Goal: Task Accomplishment & Management: Manage account settings

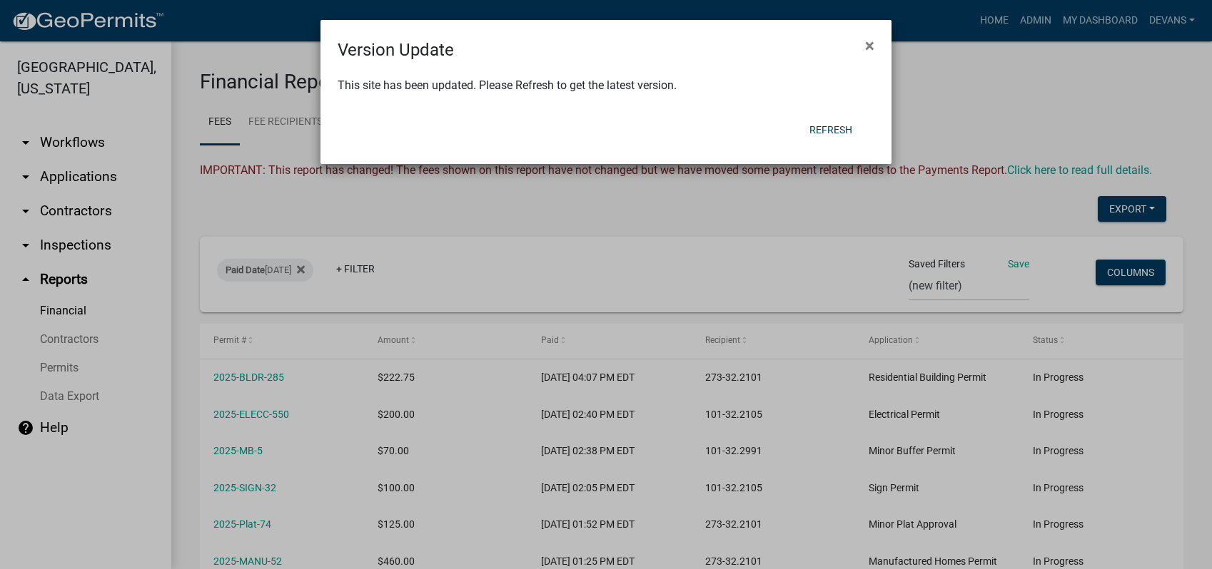
select select "0: null"
click at [821, 133] on button "Refresh" at bounding box center [831, 130] width 66 height 26
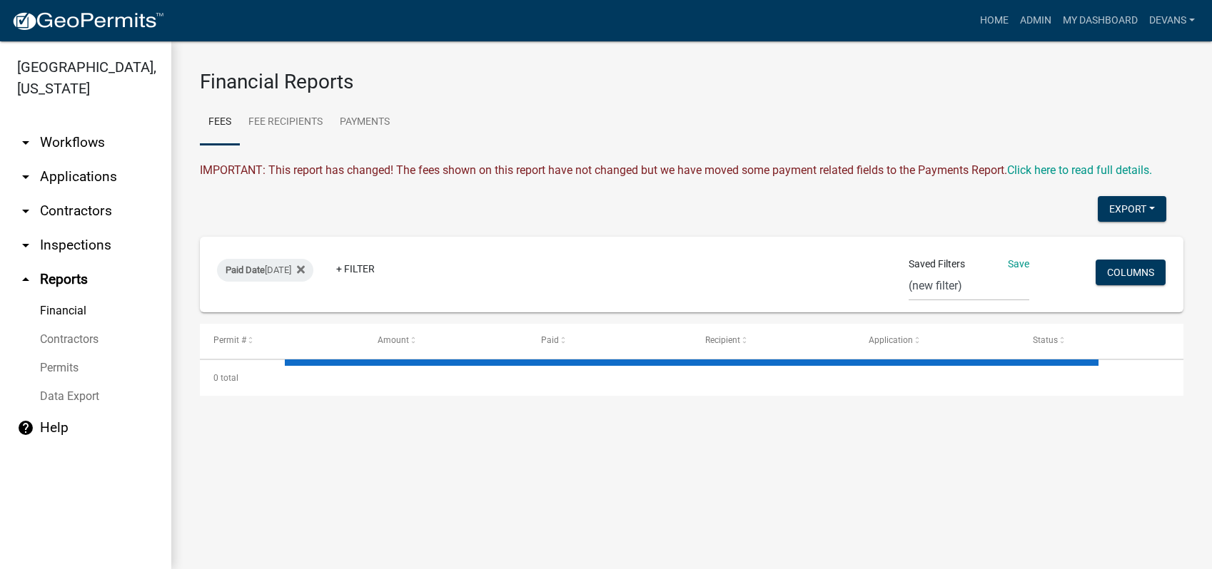
select select "0: null"
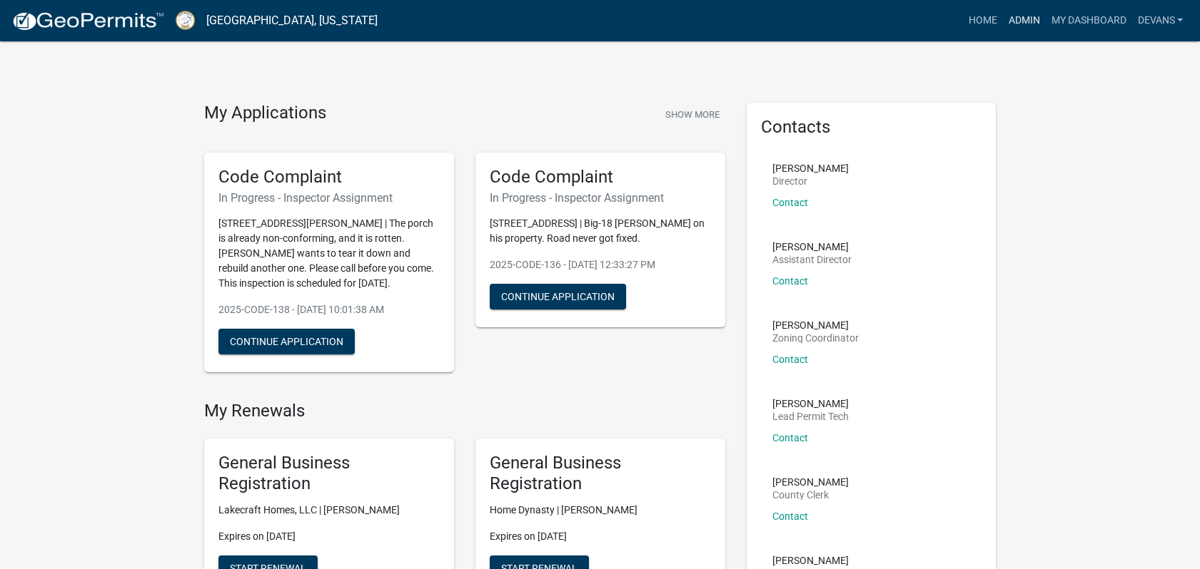
click at [1028, 18] on link "Admin" at bounding box center [1023, 20] width 43 height 27
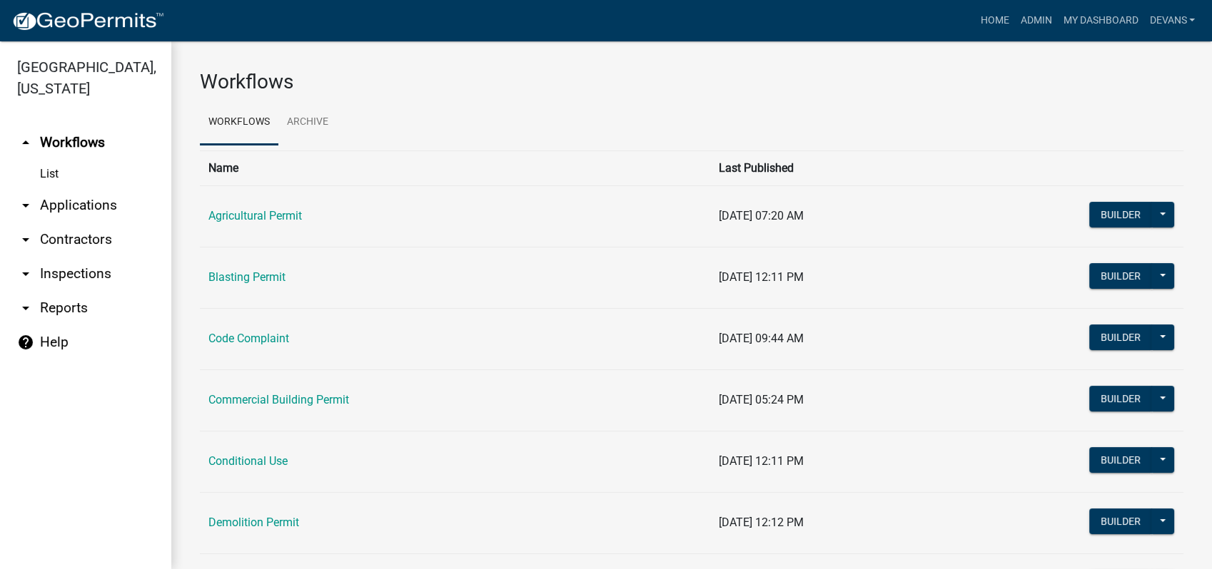
click at [90, 202] on link "arrow_drop_down Applications" at bounding box center [85, 205] width 171 height 34
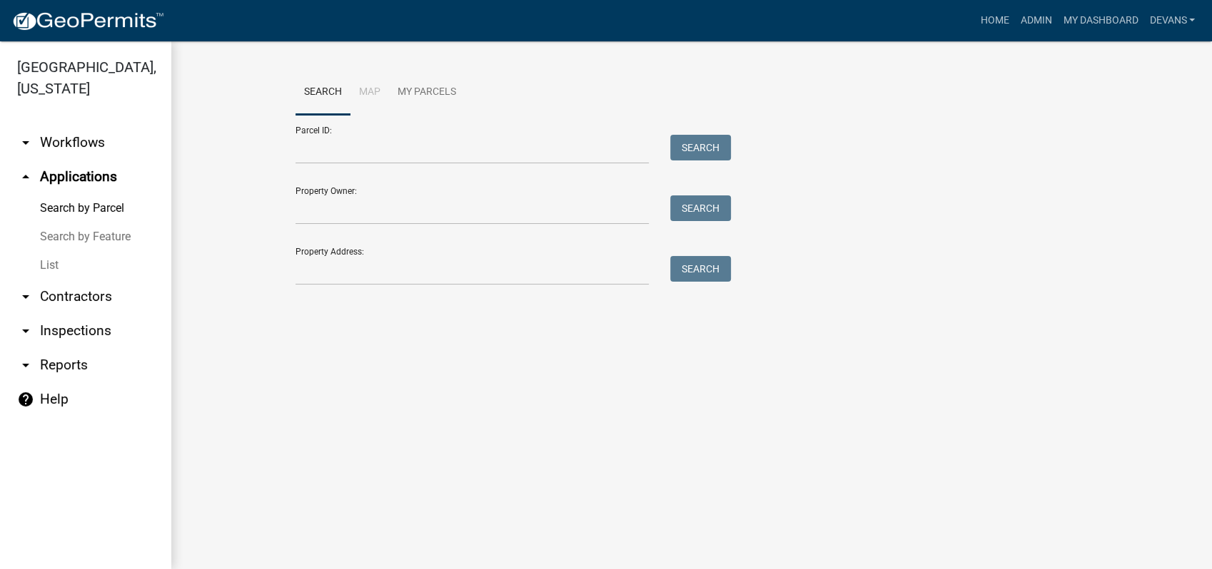
click at [57, 265] on link "List" at bounding box center [85, 265] width 171 height 29
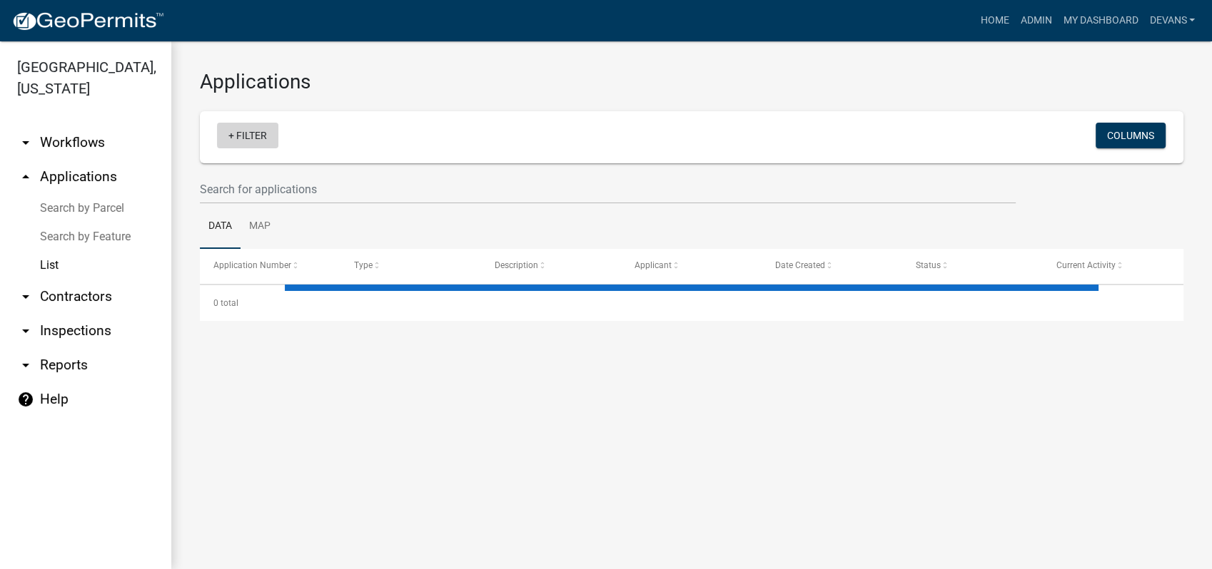
click at [263, 133] on link "+ Filter" at bounding box center [247, 136] width 61 height 26
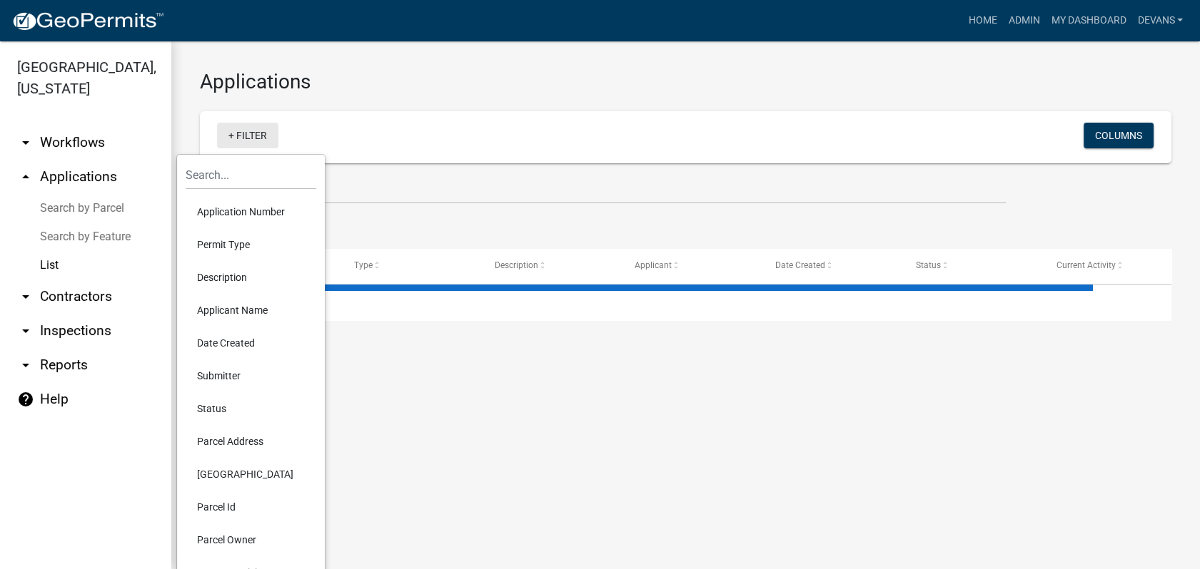
select select "1: 25"
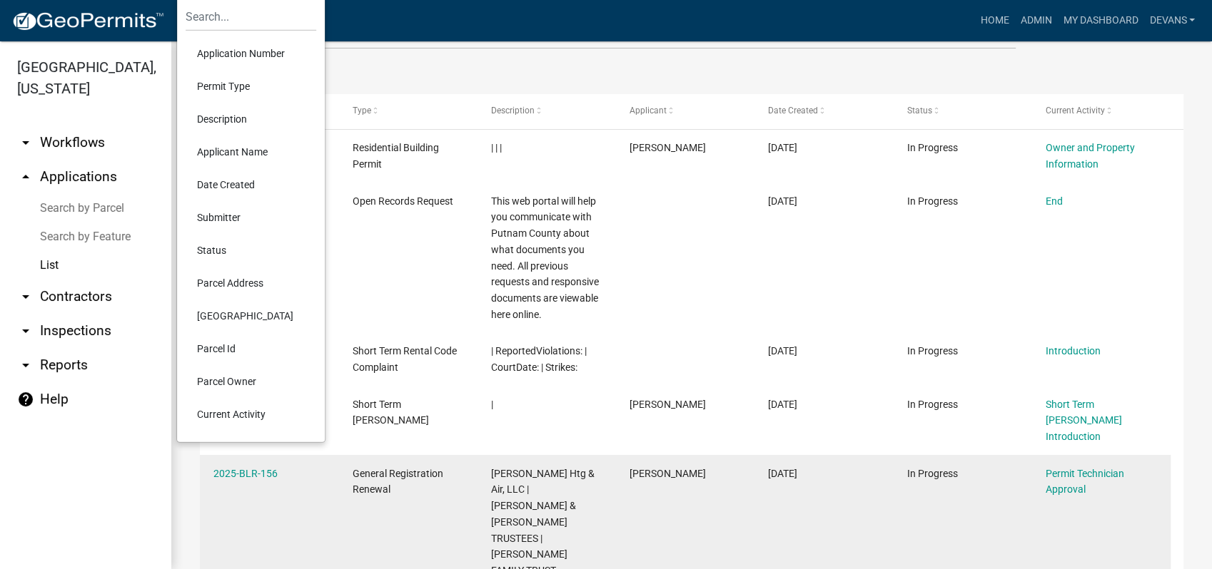
scroll to position [158, 0]
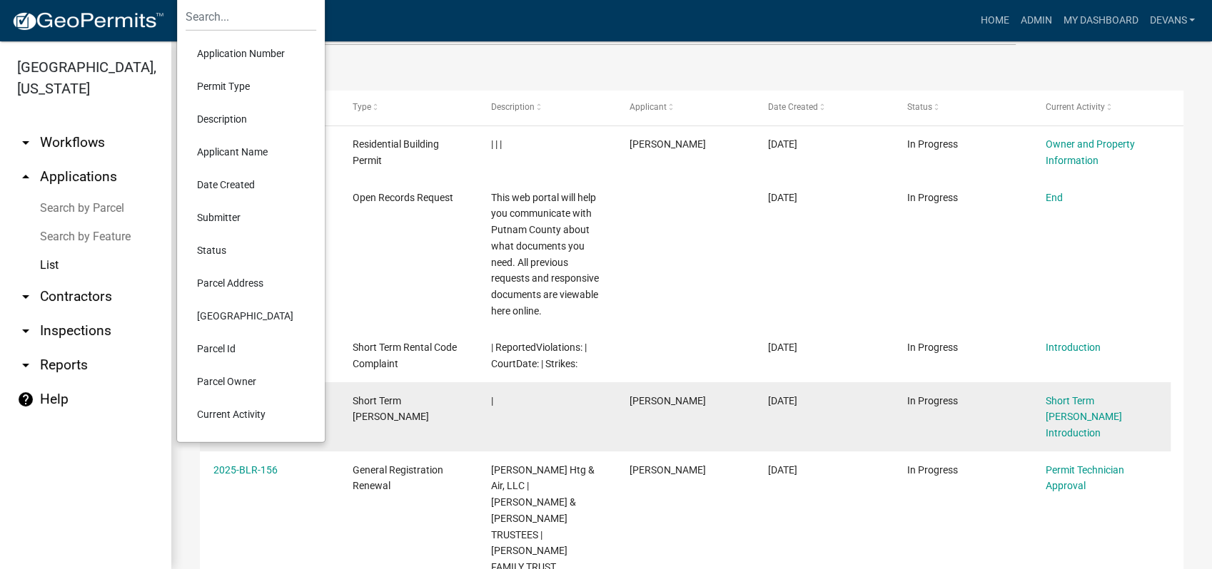
drag, startPoint x: 230, startPoint y: 412, endPoint x: 211, endPoint y: 417, distance: 19.0
click at [230, 412] on li "Current Activity" at bounding box center [251, 414] width 131 height 33
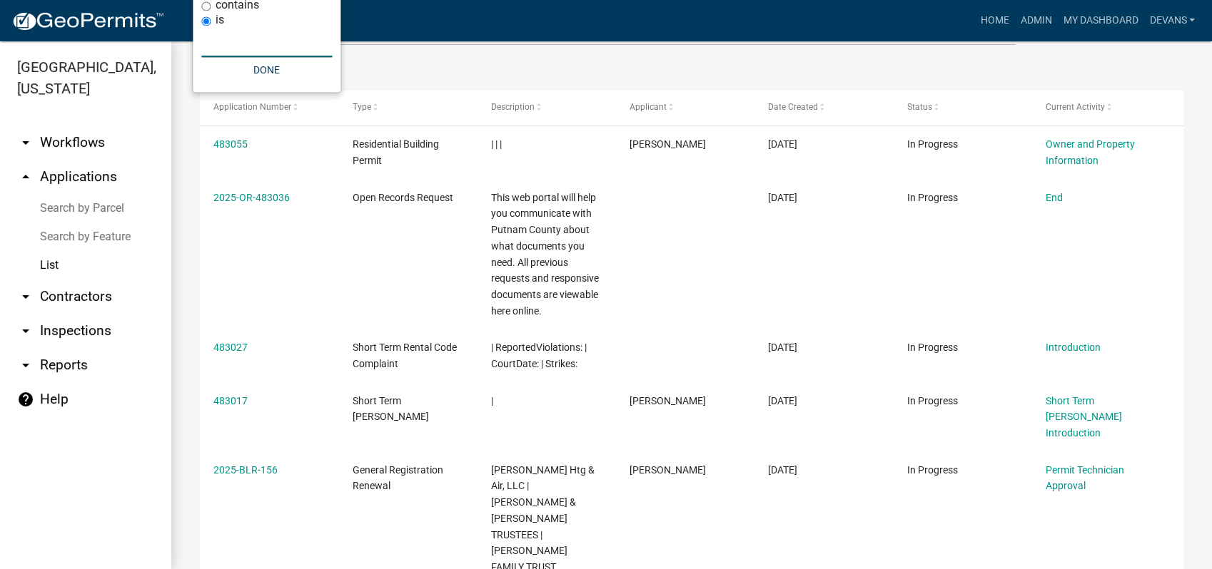
click at [223, 39] on input "text" at bounding box center [266, 42] width 131 height 29
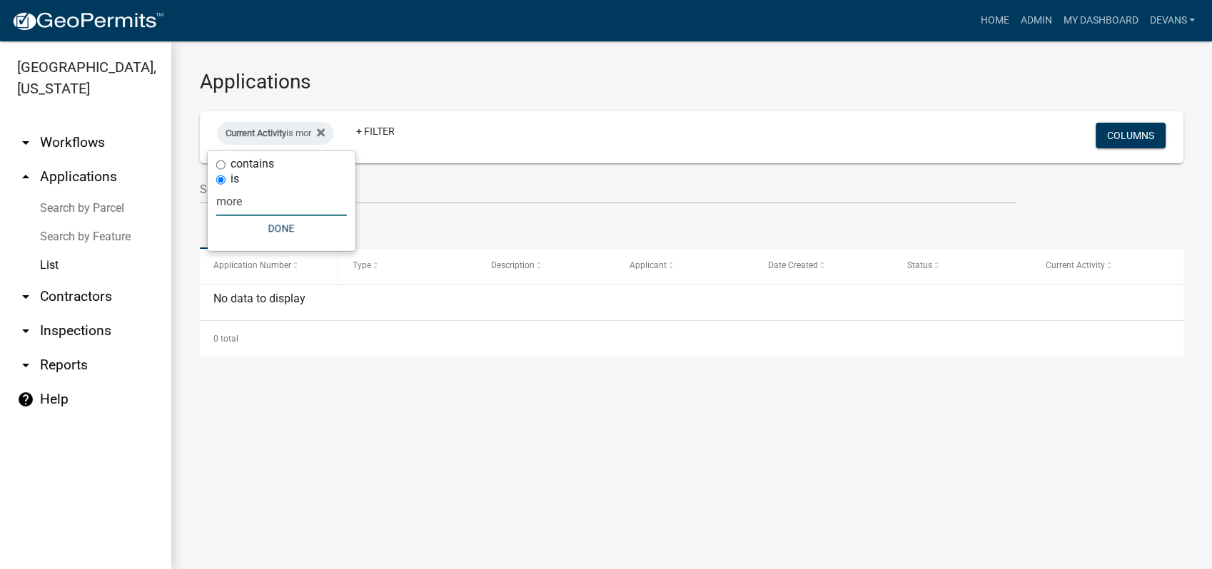
scroll to position [0, 0]
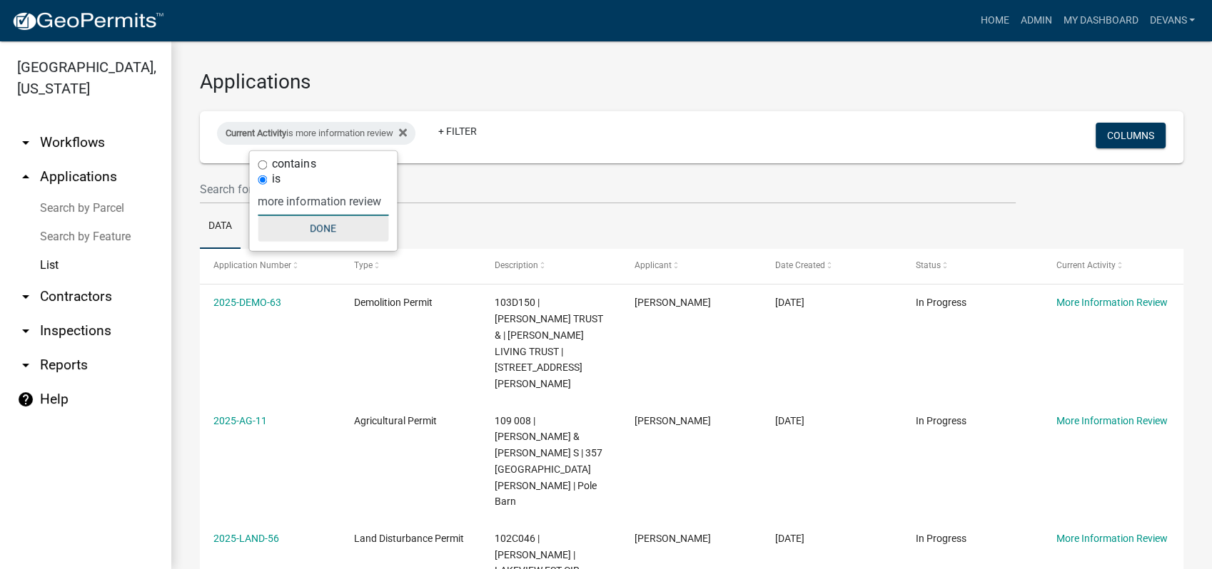
type input "more information review"
click at [317, 227] on button "Done" at bounding box center [323, 229] width 131 height 26
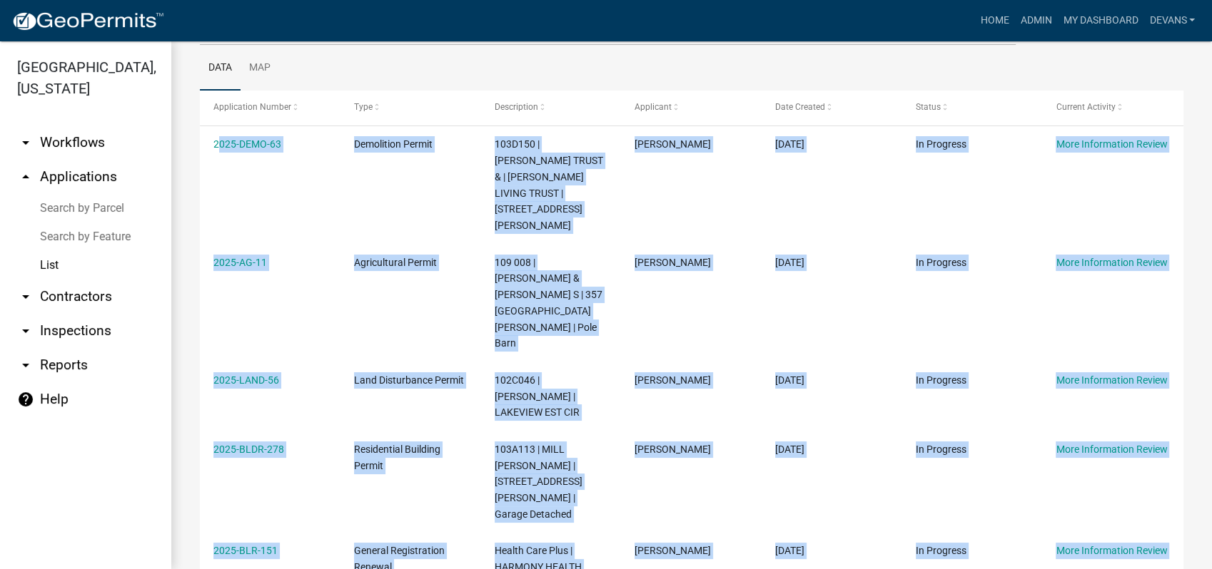
scroll to position [302, 0]
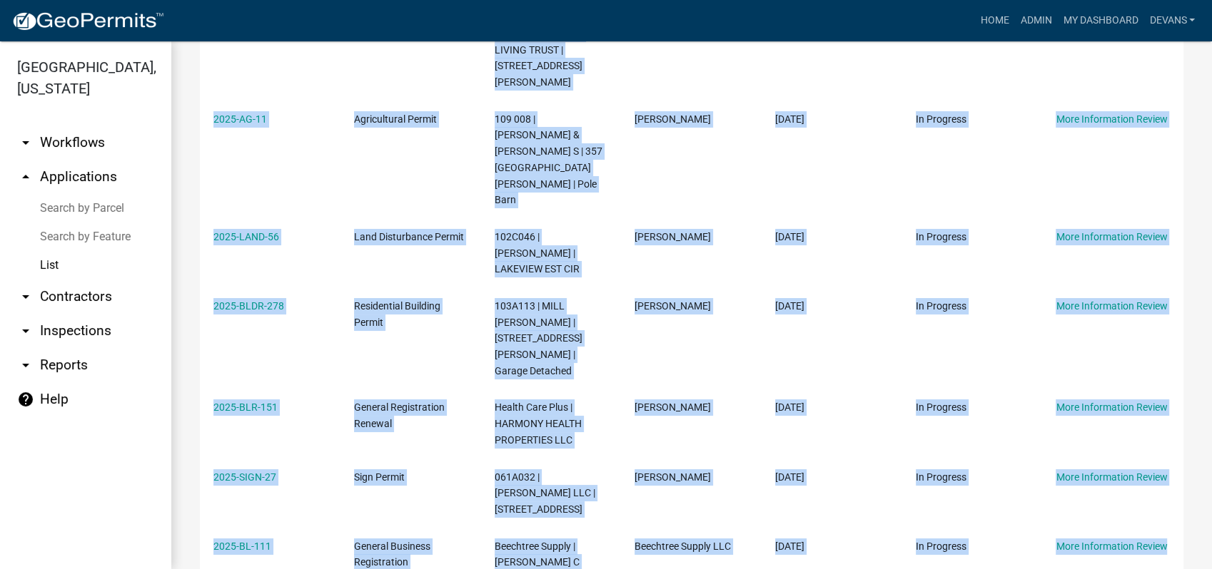
drag, startPoint x: 206, startPoint y: 143, endPoint x: 1132, endPoint y: 577, distance: 1023.1
click at [1132, 569] on html "Internet Explorer does NOT work with GeoPermits. Get a new browser for more sec…" at bounding box center [606, 284] width 1212 height 569
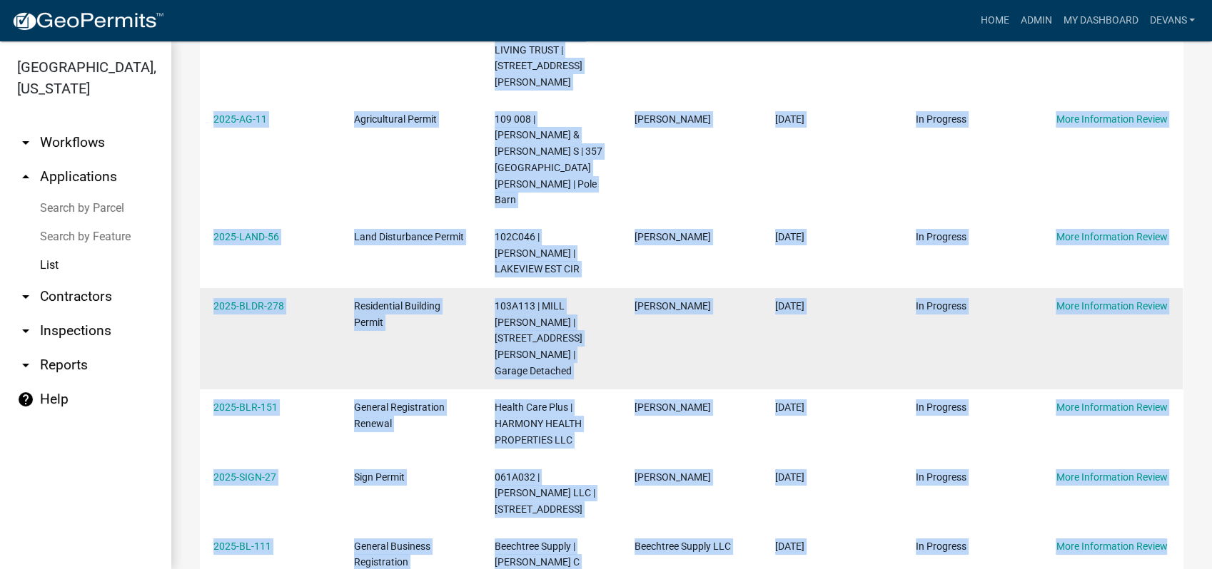
copy div "2025-DEMO-63 Demolition Permit 103D150 | PAWSON JAMES D LIVING TRUST & | KATHLE…"
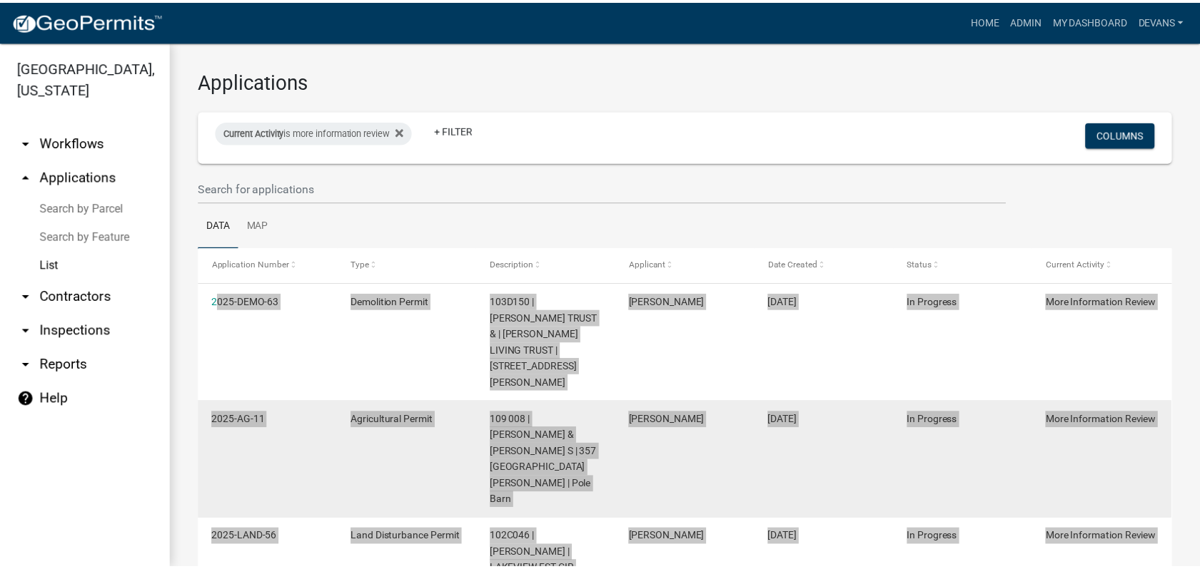
scroll to position [0, 0]
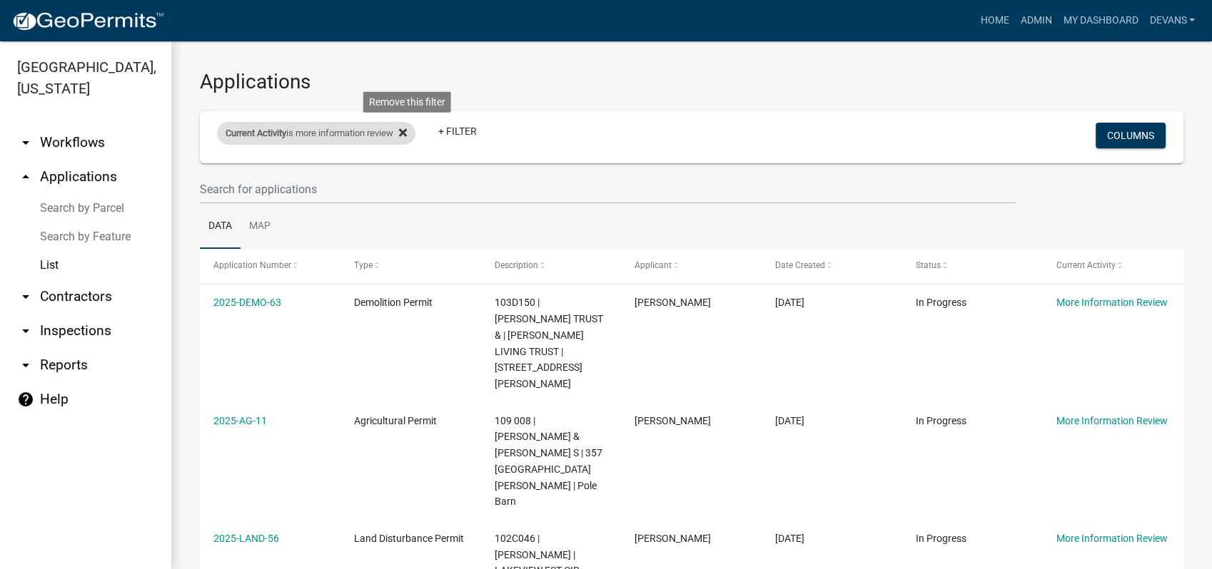
click at [405, 126] on fa-icon at bounding box center [400, 133] width 14 height 23
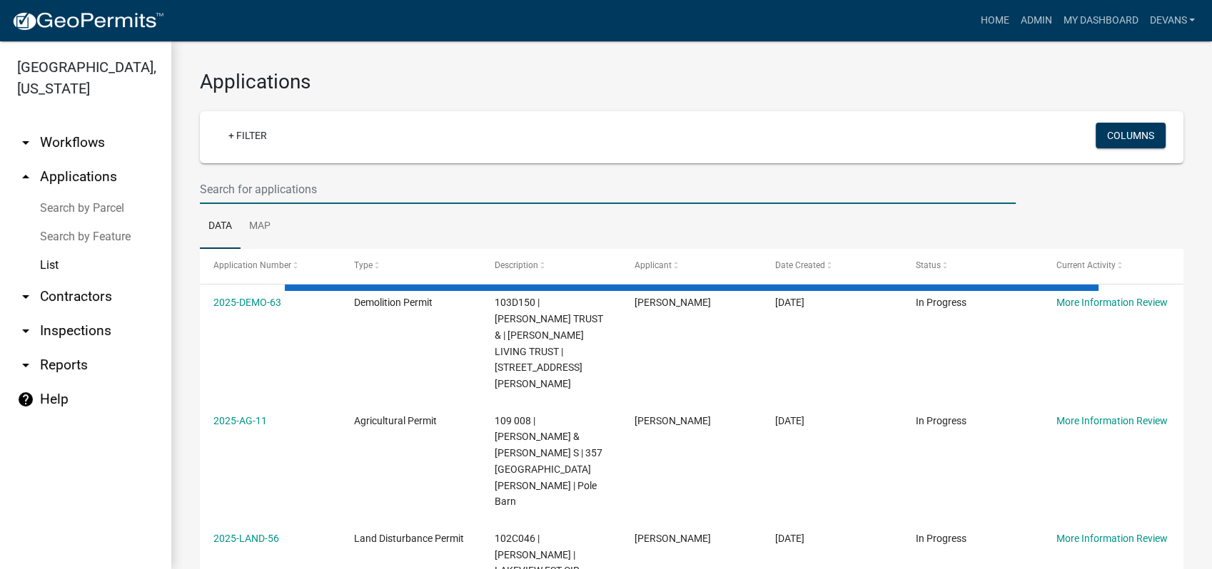
click at [237, 183] on input "text" at bounding box center [608, 189] width 816 height 29
click at [239, 141] on link "+ Filter" at bounding box center [247, 136] width 61 height 26
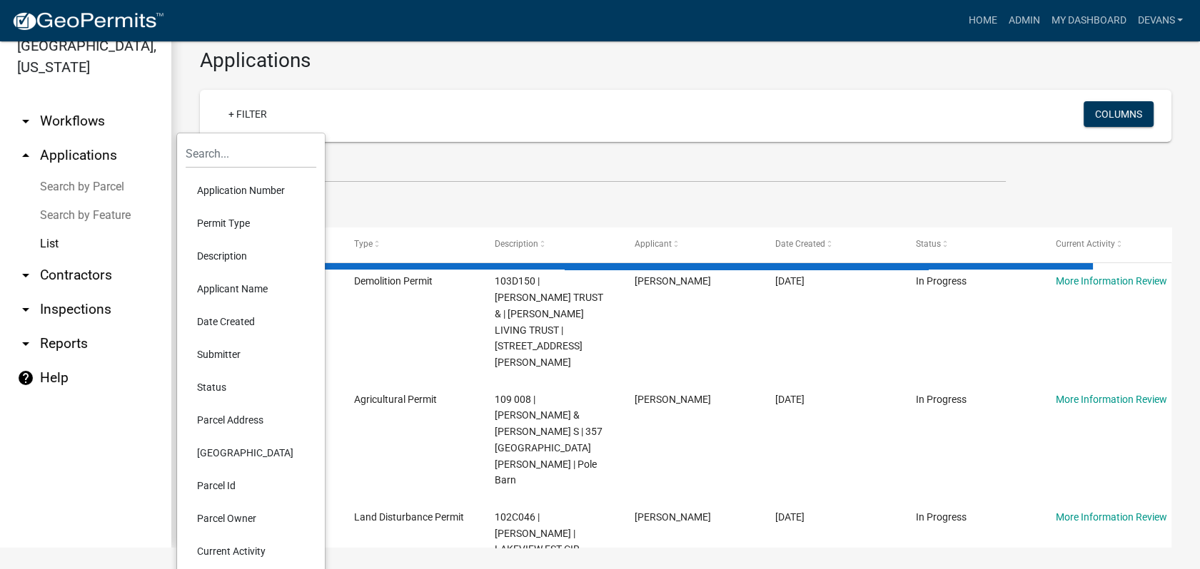
select select "1: 25"
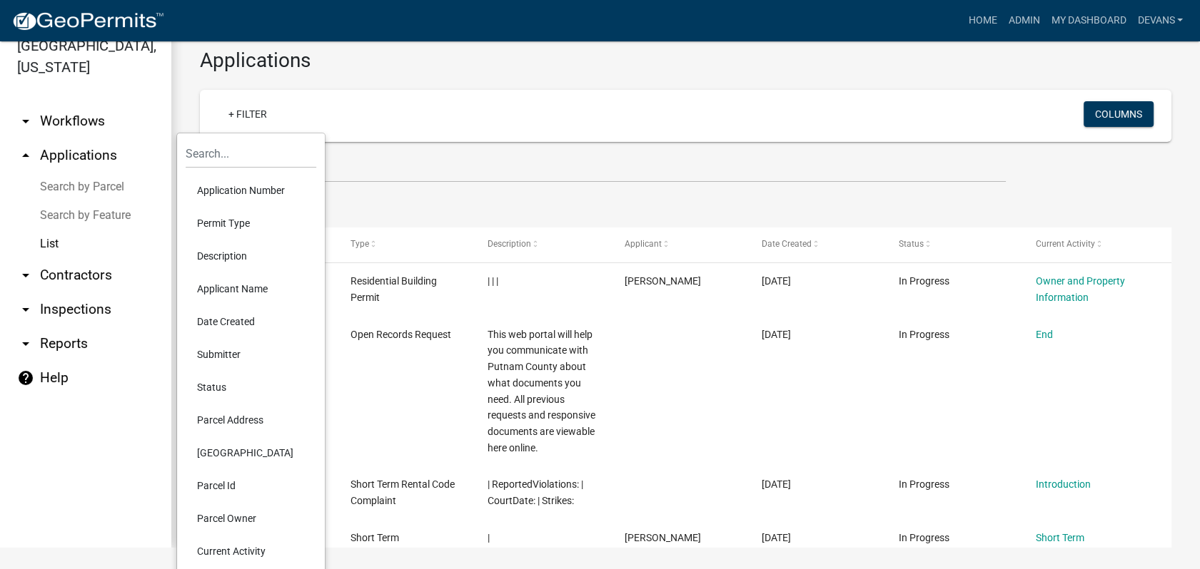
scroll to position [31, 0]
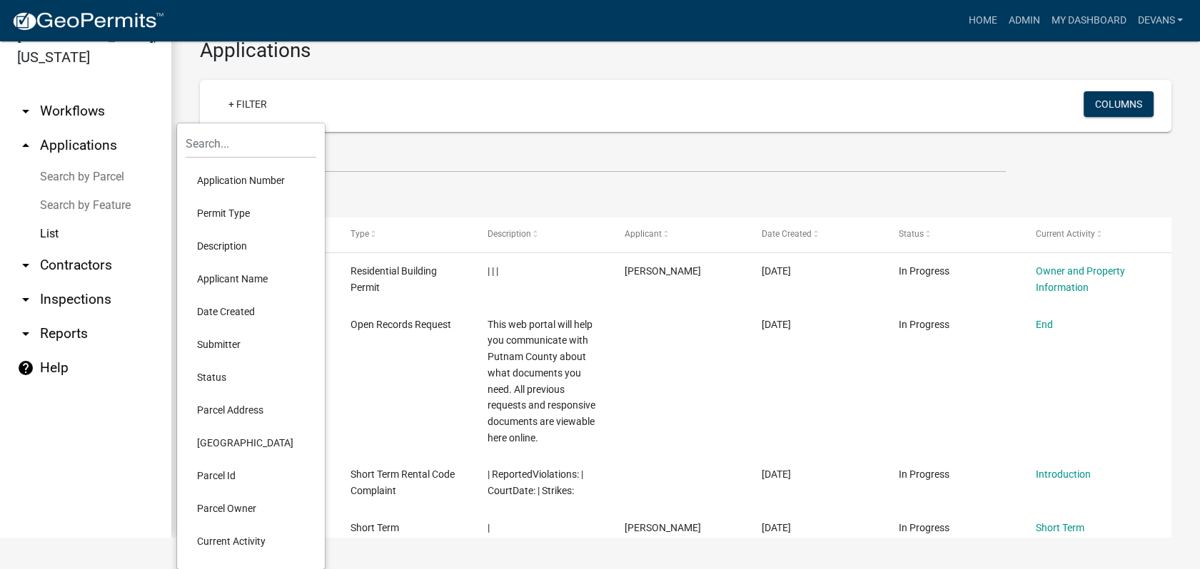
click at [228, 536] on li "Current Activity" at bounding box center [251, 541] width 131 height 33
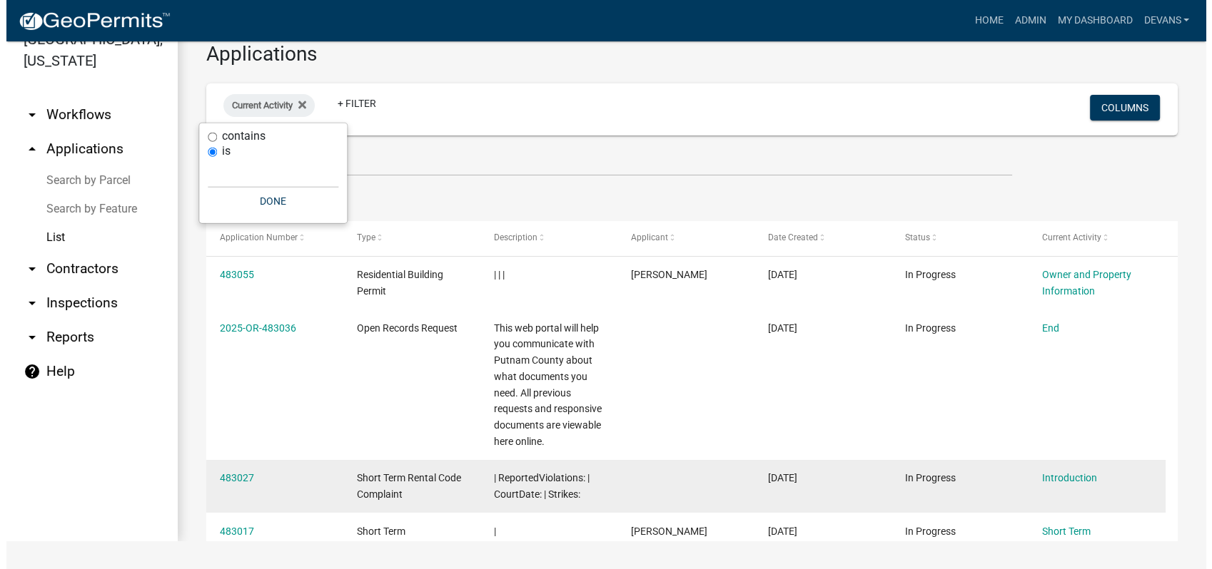
scroll to position [0, 0]
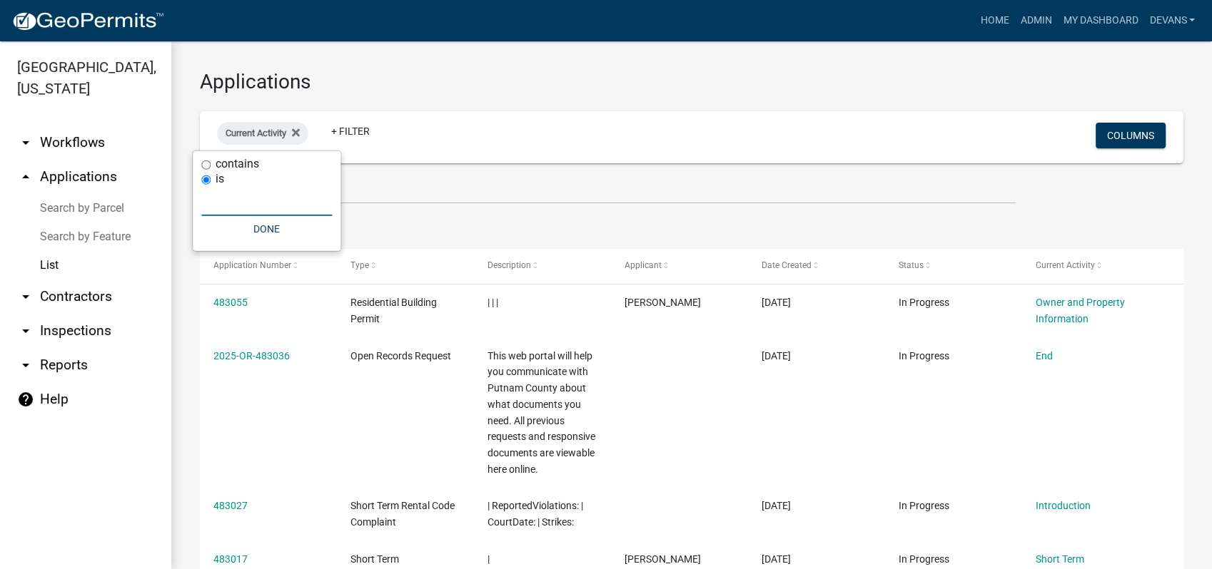
click at [228, 206] on input "text" at bounding box center [266, 201] width 131 height 29
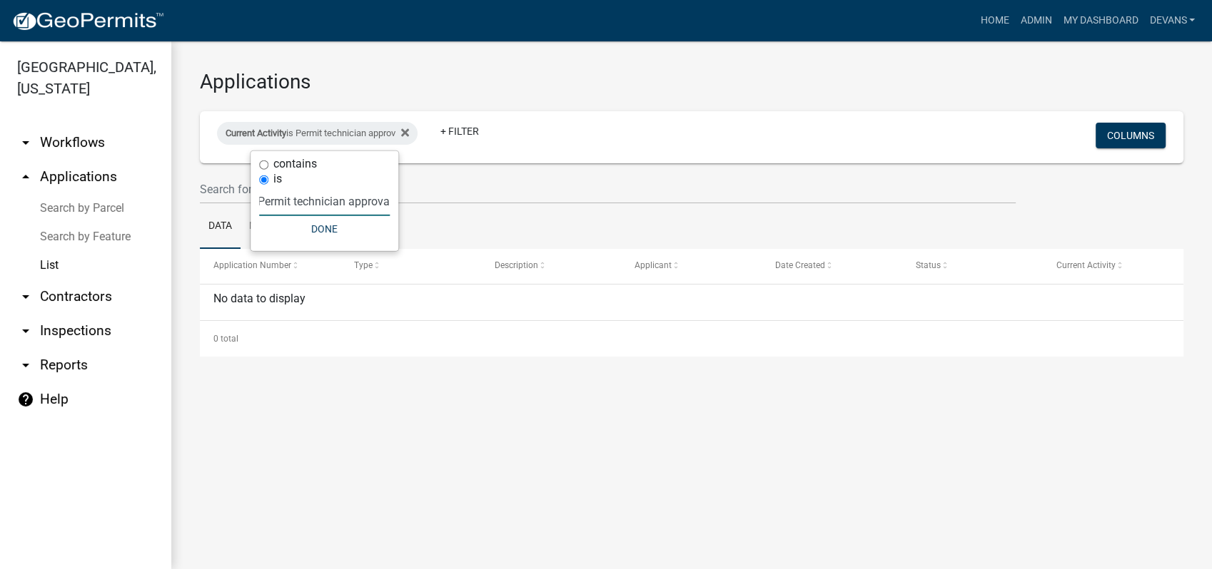
type input "Permit technician approval"
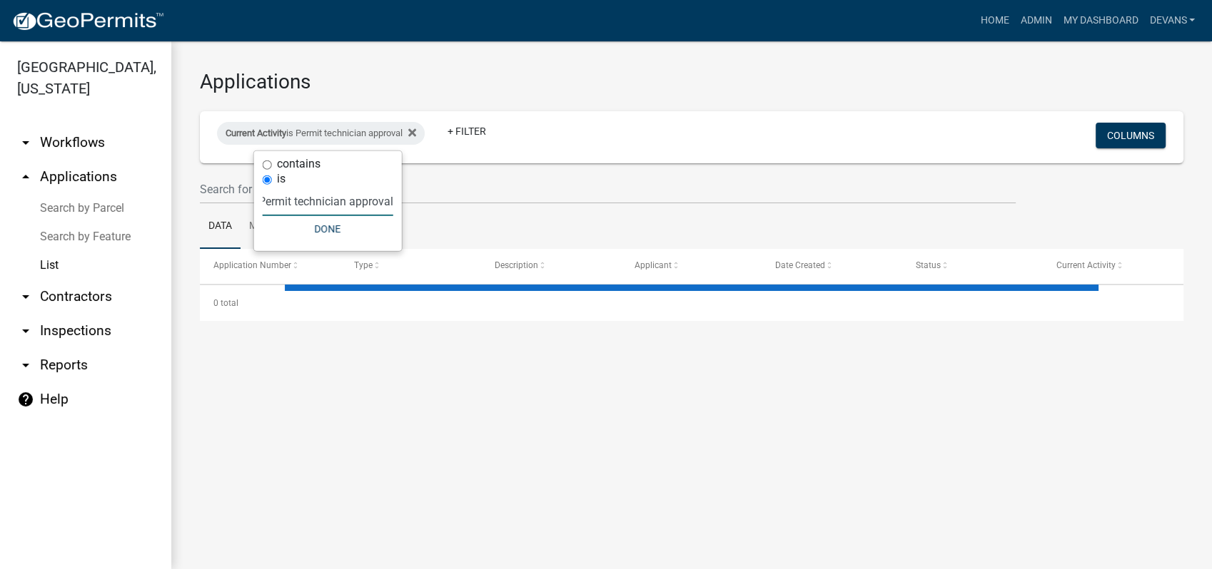
select select "1: 25"
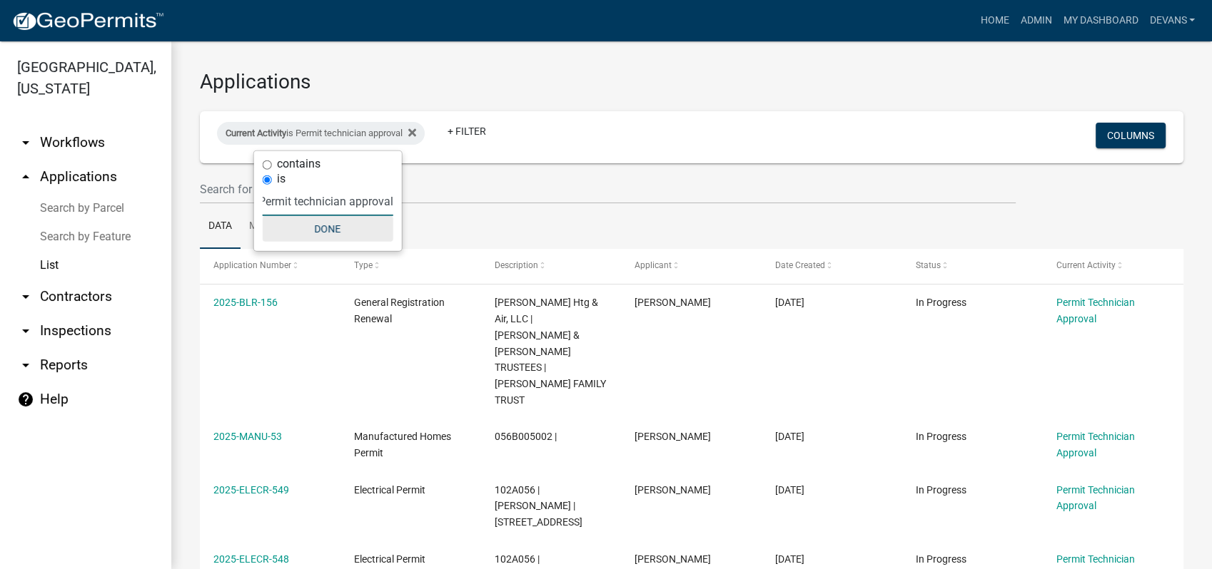
type input "Permit technician approval"
click at [324, 219] on button "Done" at bounding box center [328, 229] width 131 height 26
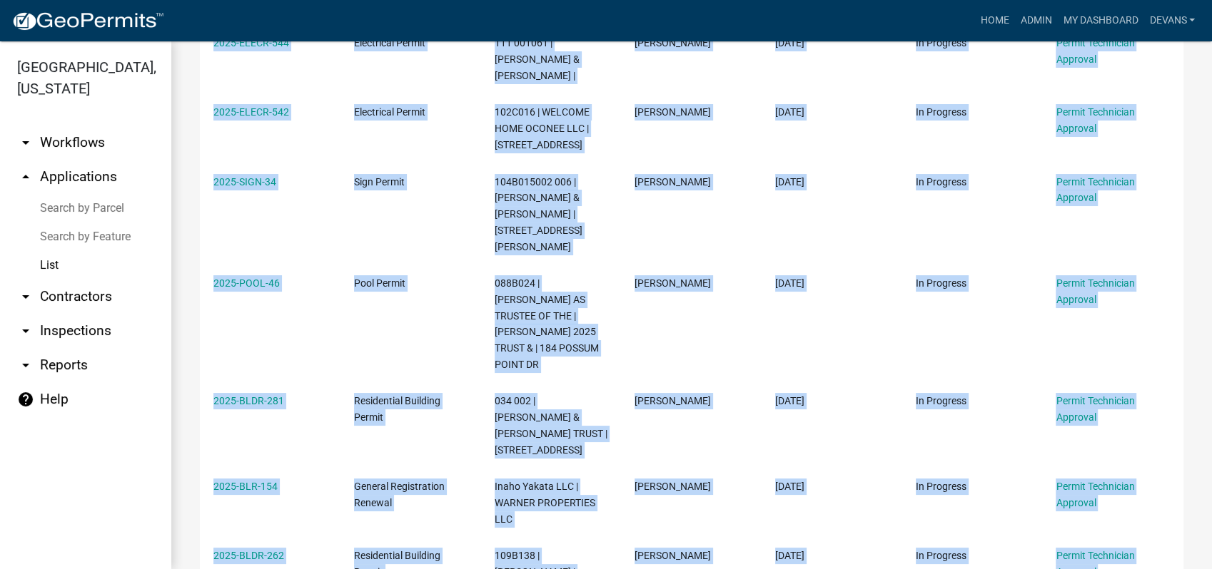
scroll to position [1270, 0]
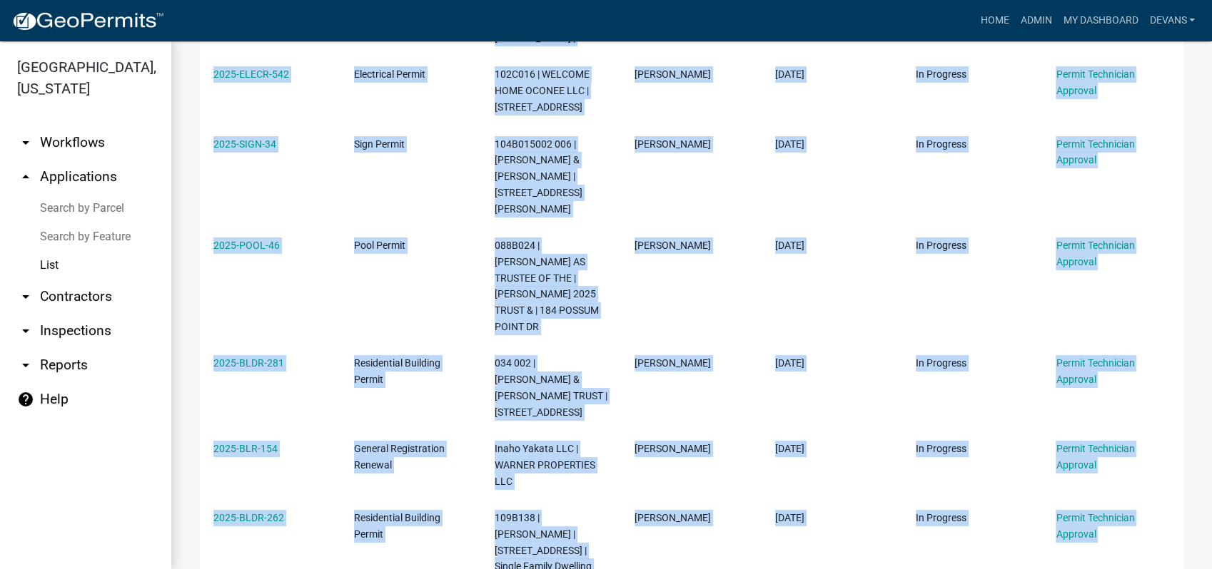
drag, startPoint x: 205, startPoint y: 142, endPoint x: 1156, endPoint y: 559, distance: 1038.5
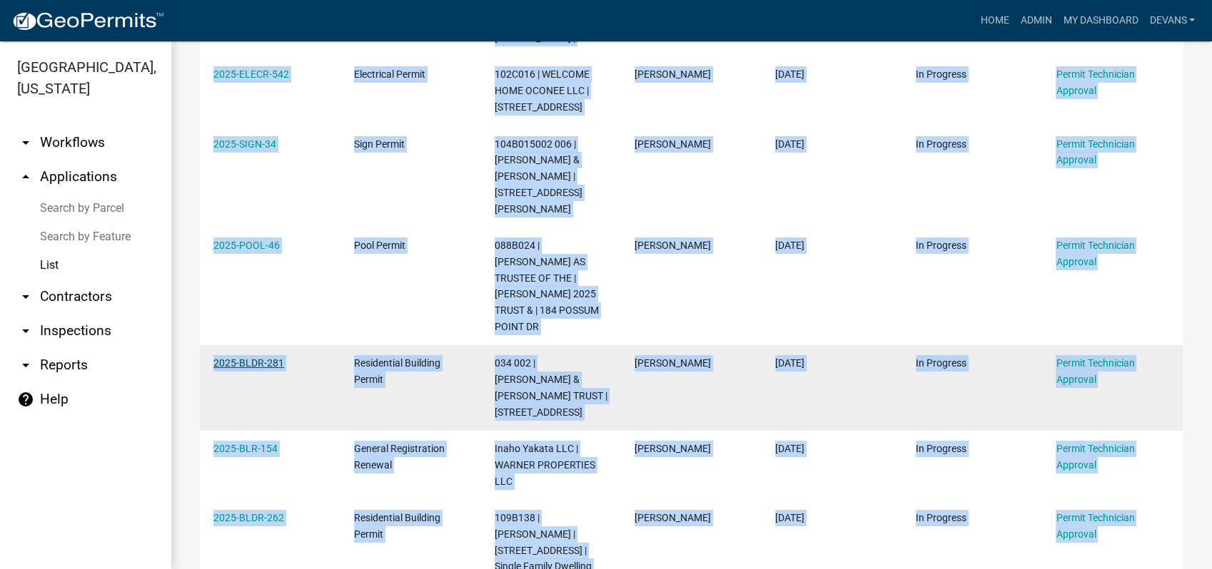
copy div "2025-BLR-156 General Registration Renewal Batchelor Htg & Air, LLC | BATCHELOR …"
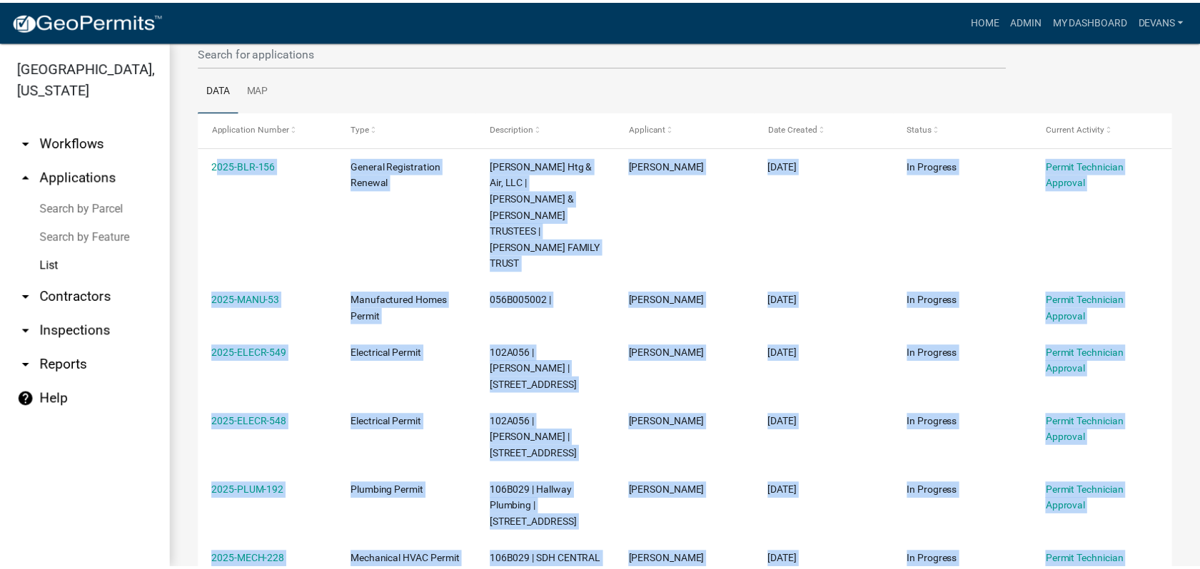
scroll to position [0, 0]
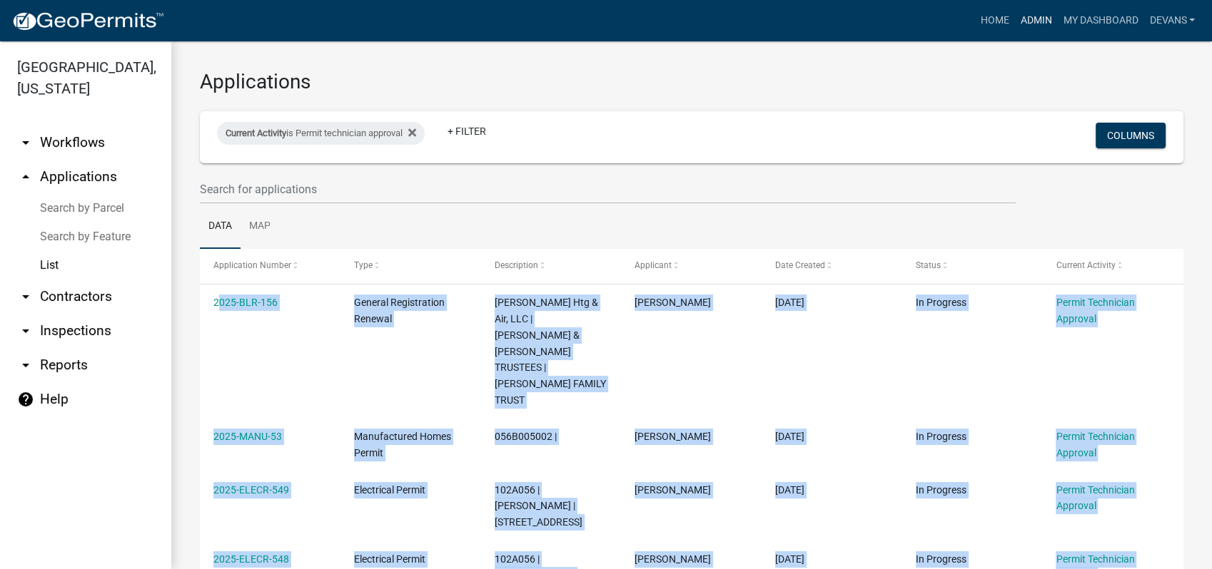
click at [1039, 14] on link "Admin" at bounding box center [1035, 20] width 43 height 27
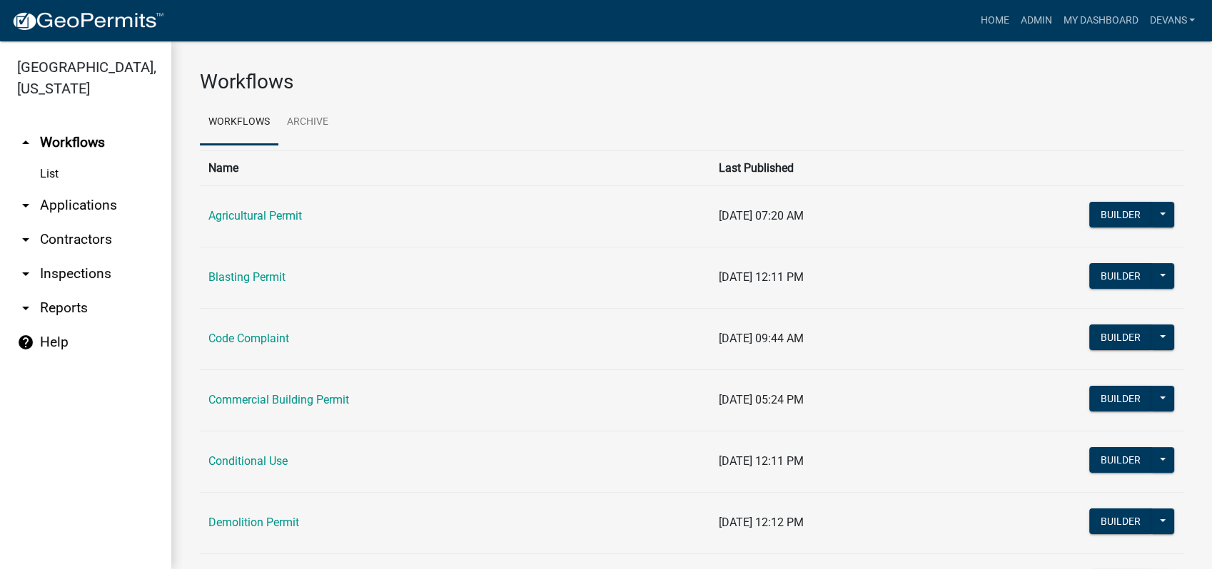
click at [61, 203] on link "arrow_drop_down Applications" at bounding box center [85, 205] width 171 height 34
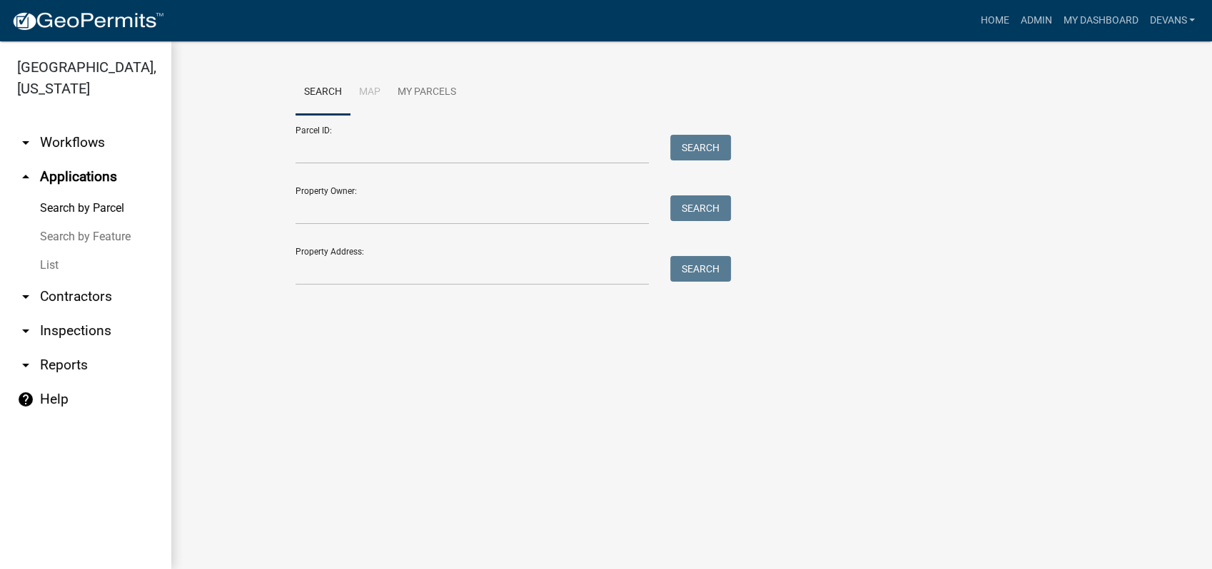
click at [48, 266] on link "List" at bounding box center [85, 265] width 171 height 29
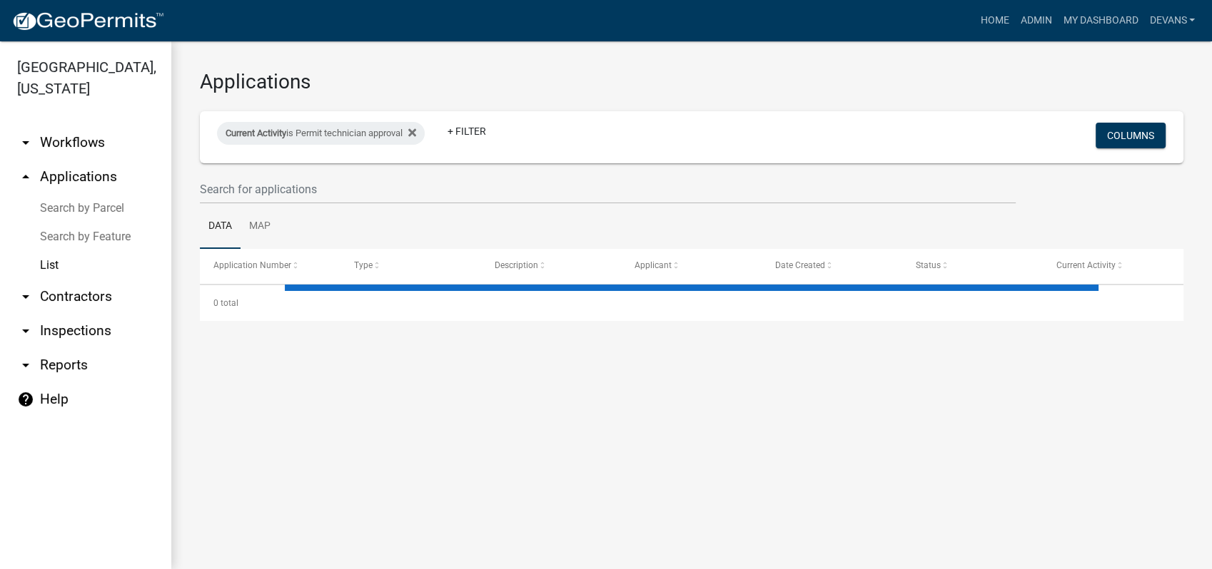
select select "1: 25"
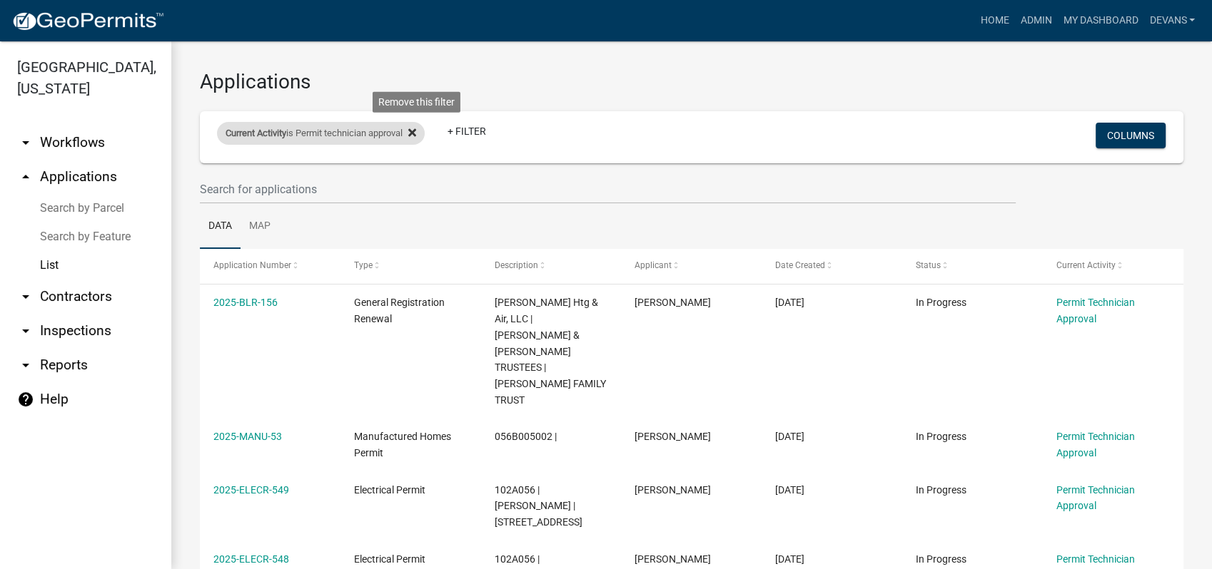
click at [416, 126] on fa-icon at bounding box center [409, 133] width 14 height 23
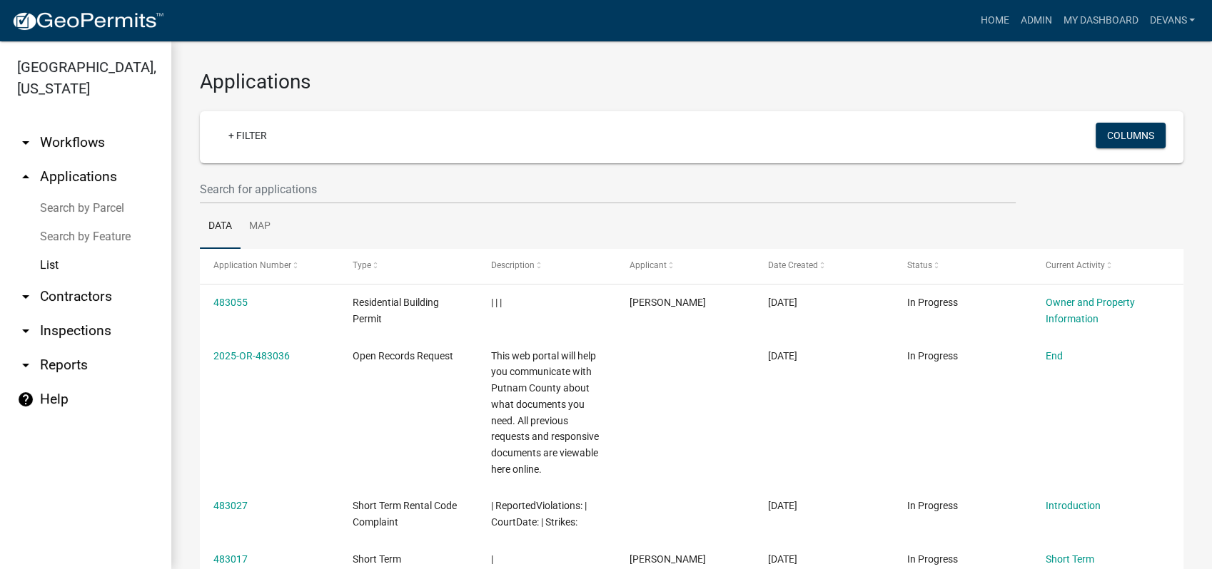
click at [42, 261] on link "List" at bounding box center [85, 265] width 171 height 29
click at [245, 126] on link "+ Filter" at bounding box center [247, 136] width 61 height 26
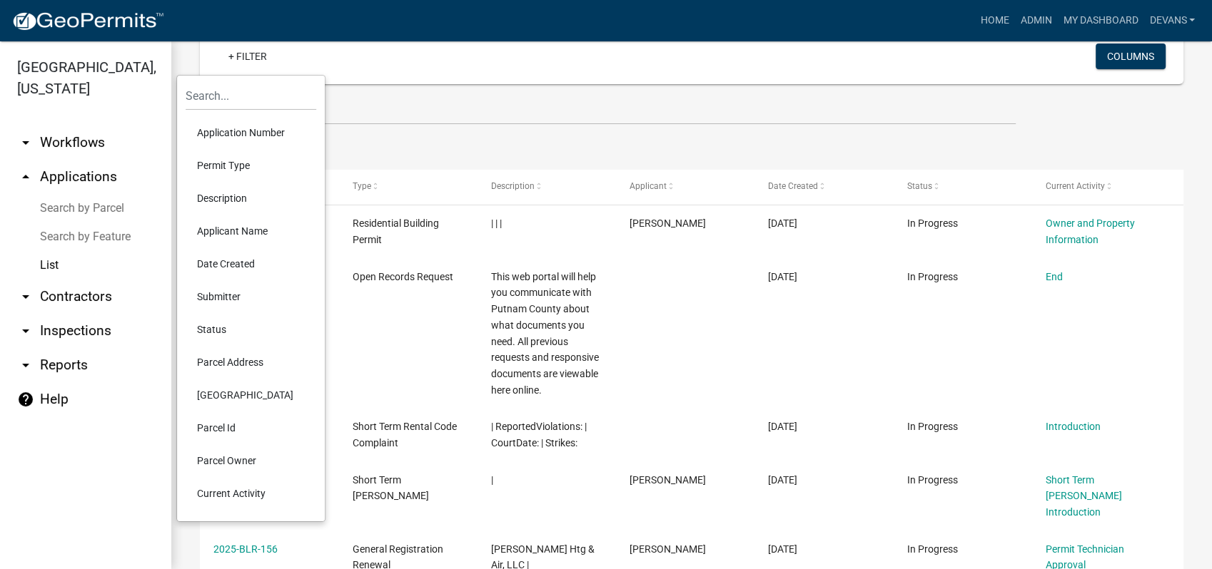
click at [228, 497] on li "Current Activity" at bounding box center [251, 493] width 131 height 33
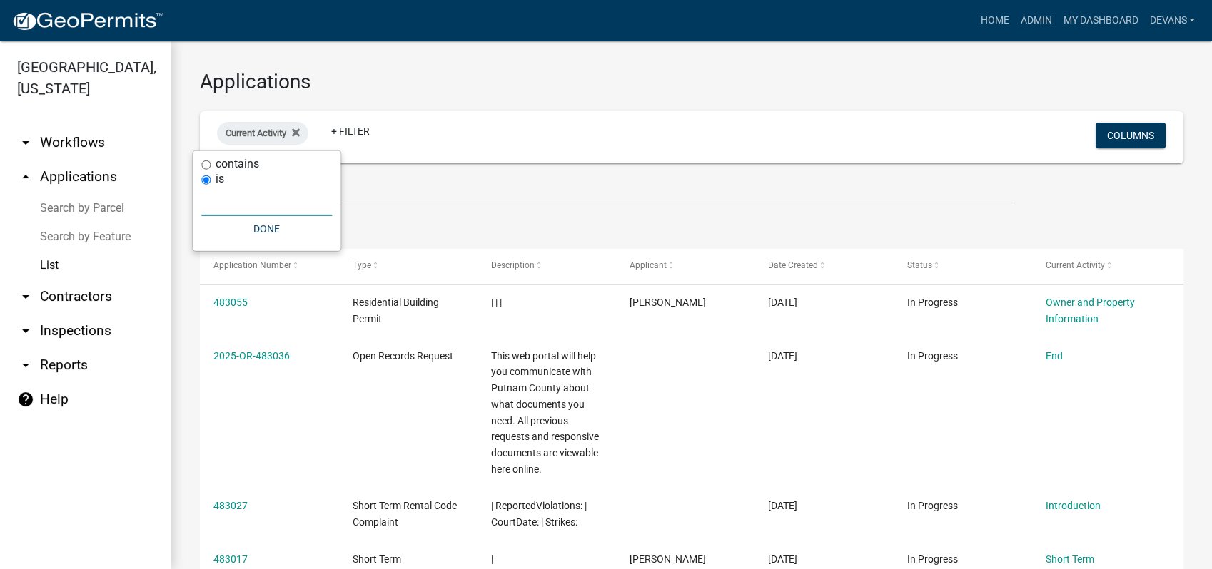
click at [262, 208] on input "text" at bounding box center [266, 201] width 131 height 29
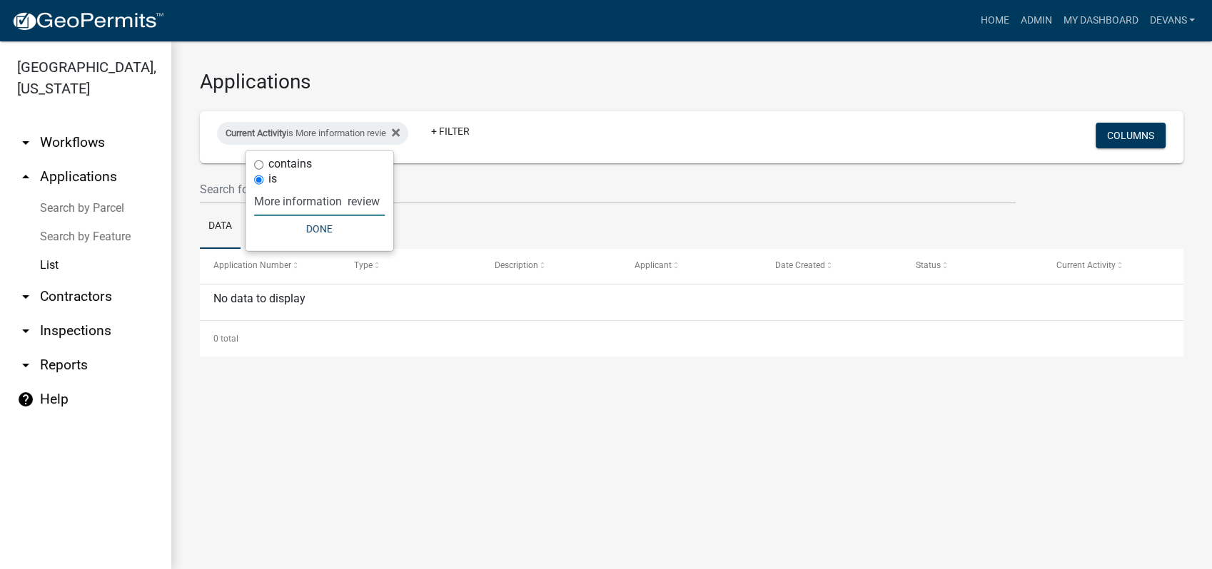
scroll to position [0, 1]
type input "More information review"
click at [315, 233] on button "Done" at bounding box center [323, 229] width 131 height 26
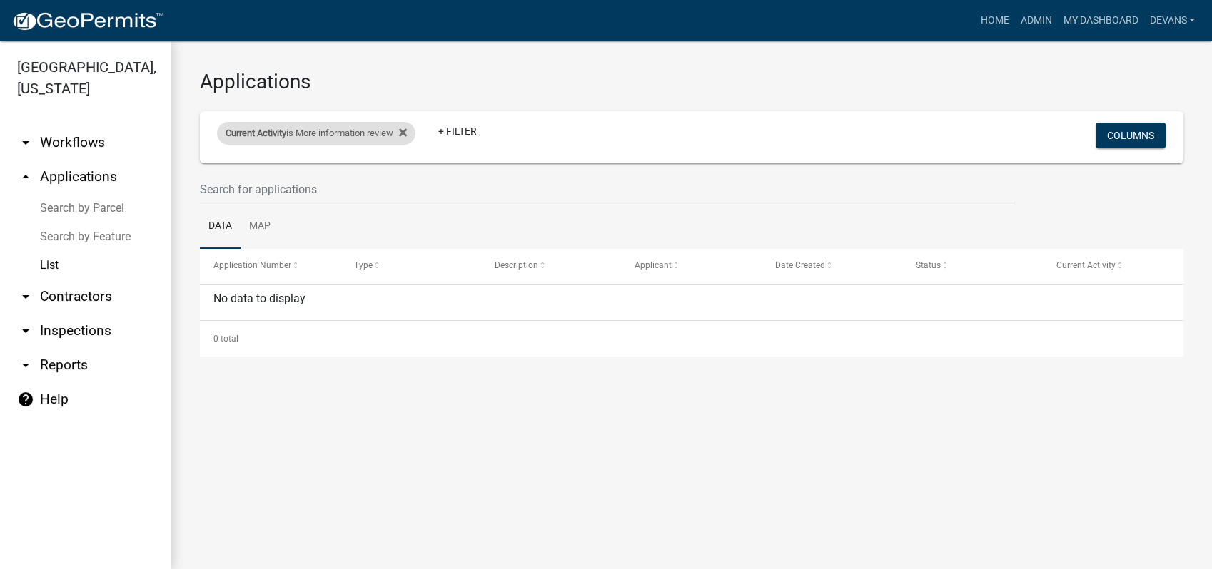
click at [293, 128] on div "Current Activity is More information review" at bounding box center [316, 133] width 198 height 23
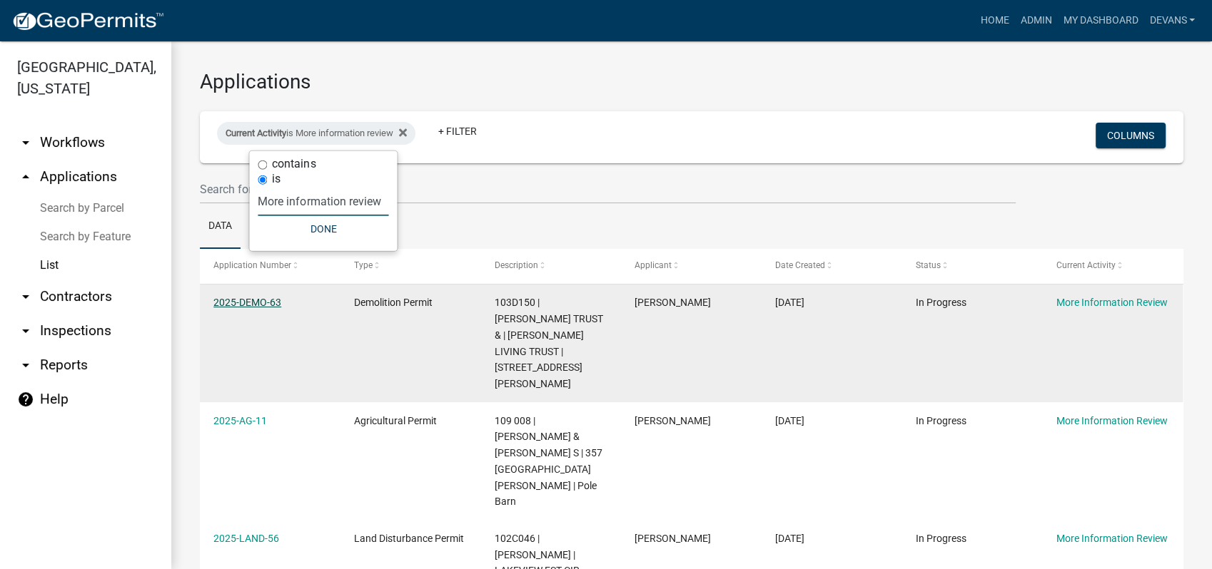
type input "More information review"
click at [244, 302] on link "2025-DEMO-63" at bounding box center [247, 302] width 68 height 11
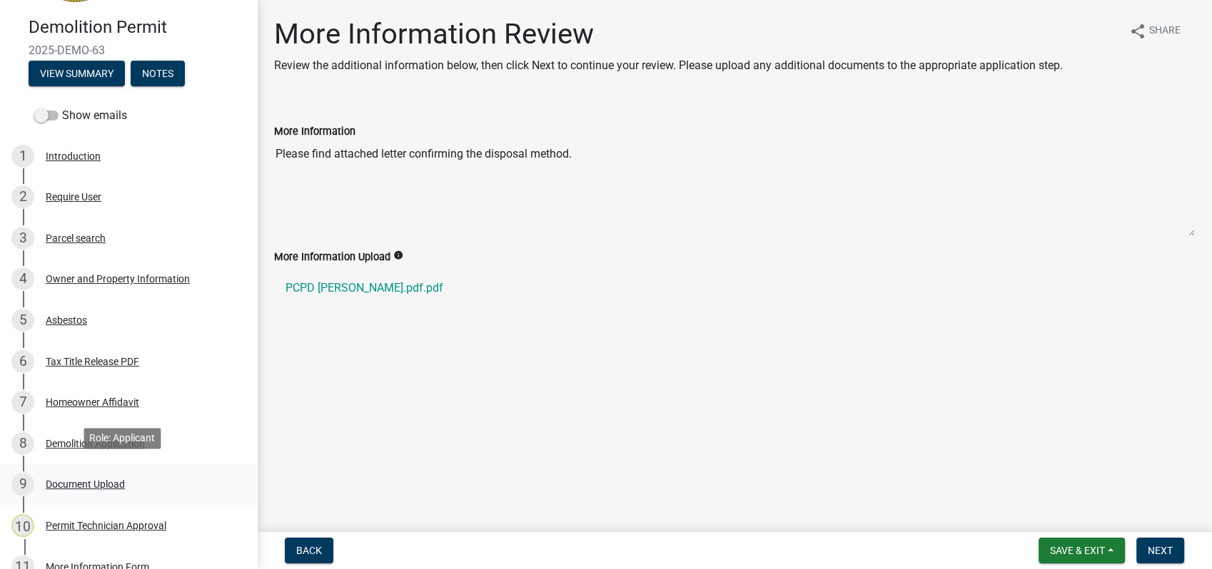
scroll to position [306, 0]
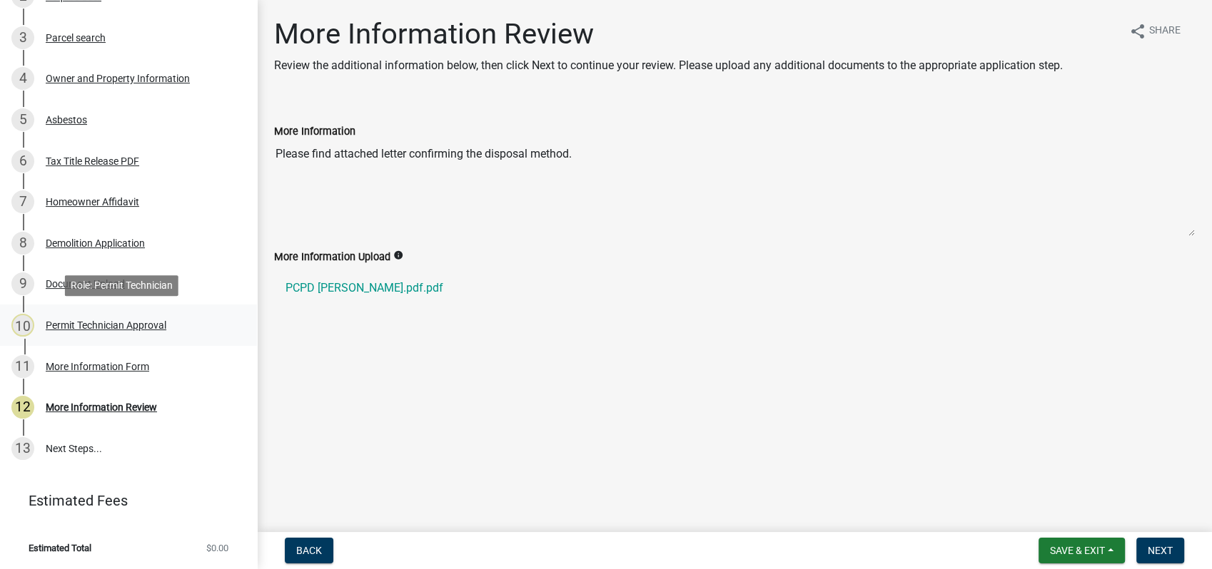
click at [82, 329] on div "Permit Technician Approval" at bounding box center [106, 325] width 121 height 10
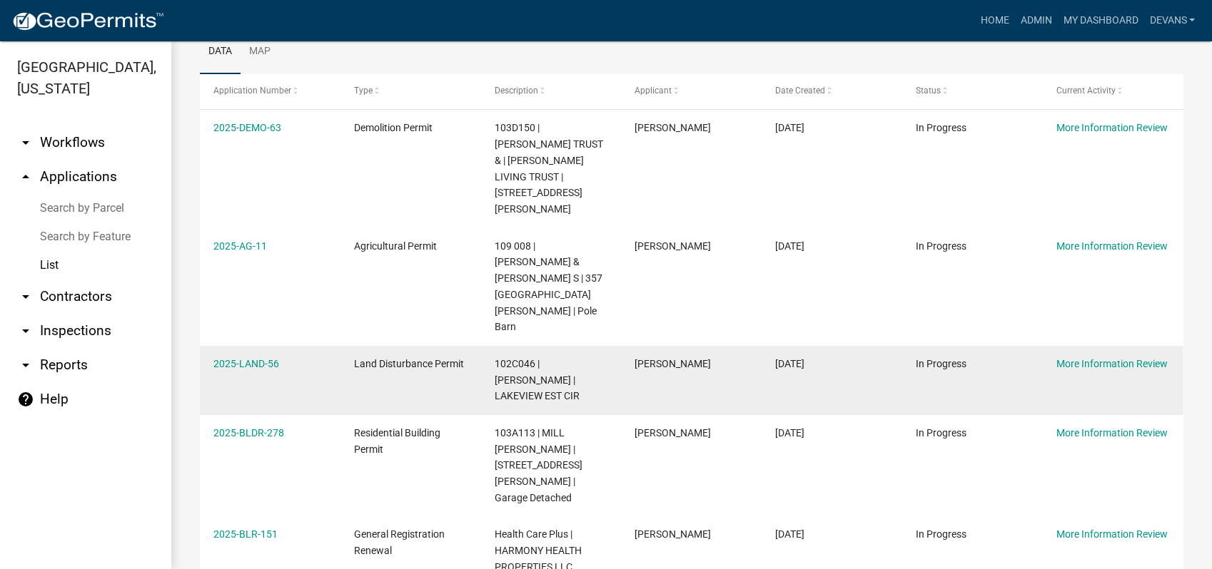
scroll to position [238, 0]
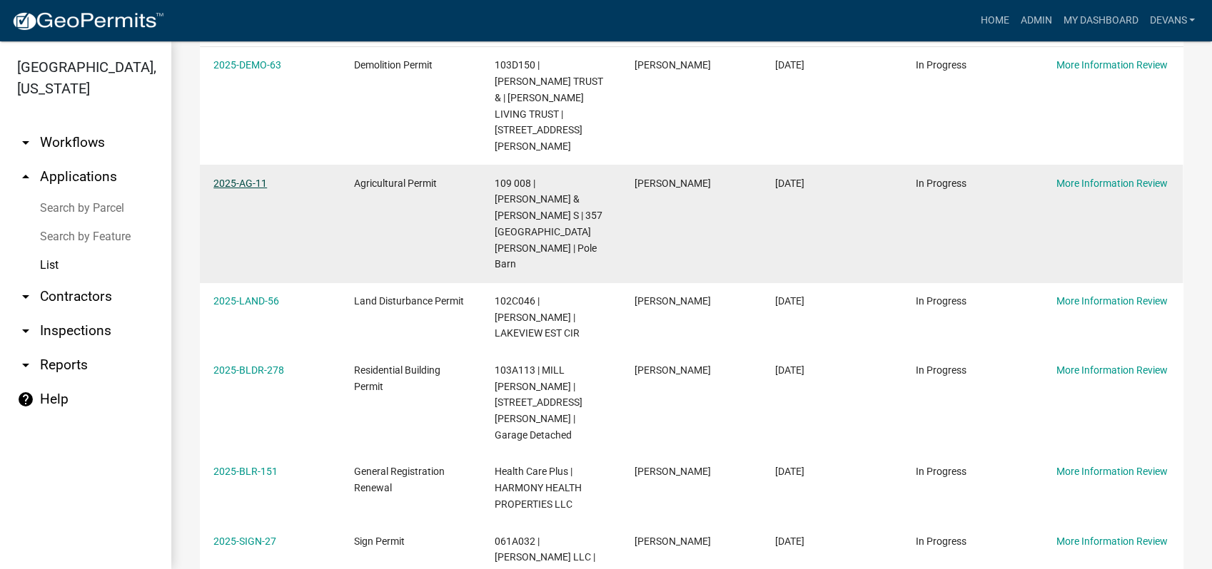
click at [219, 178] on link "2025-AG-11" at bounding box center [240, 183] width 54 height 11
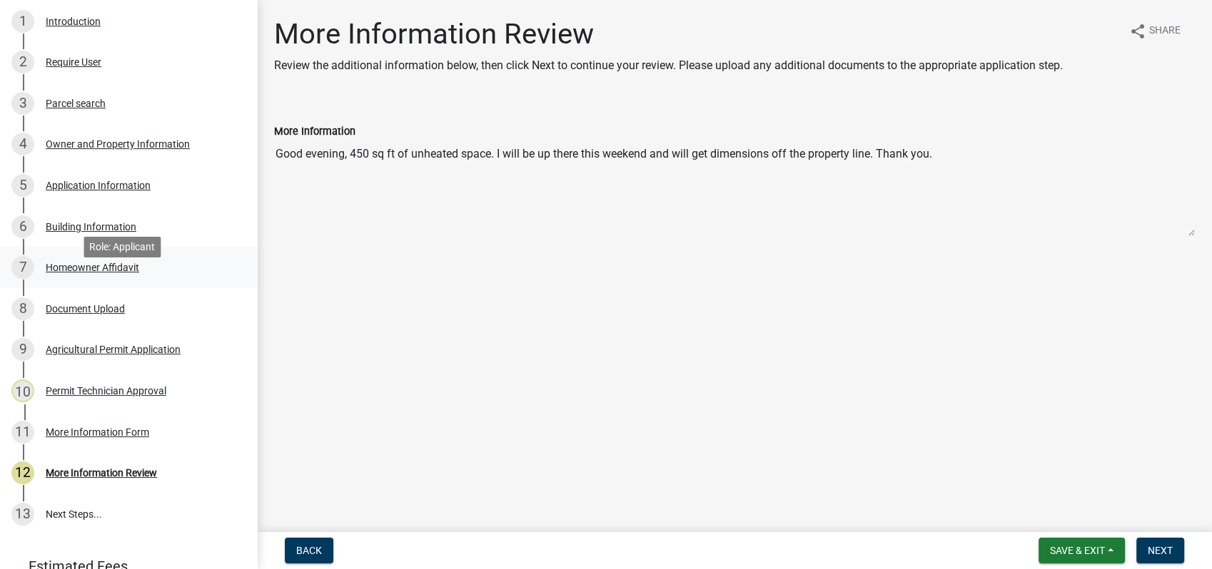
scroll to position [306, 0]
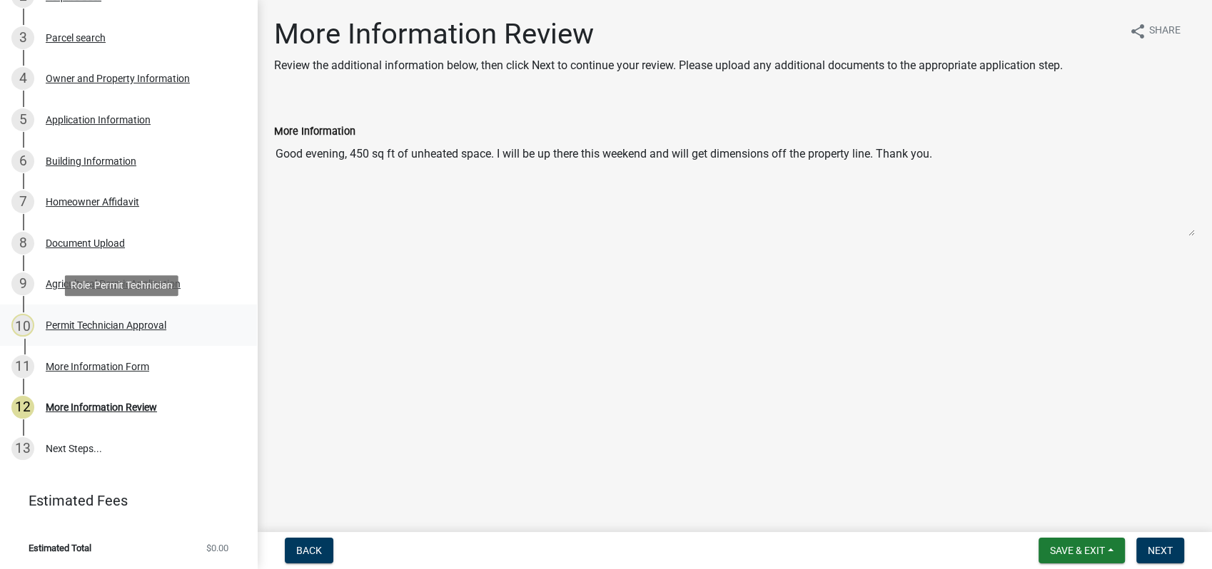
click at [129, 320] on div "Permit Technician Approval" at bounding box center [106, 325] width 121 height 10
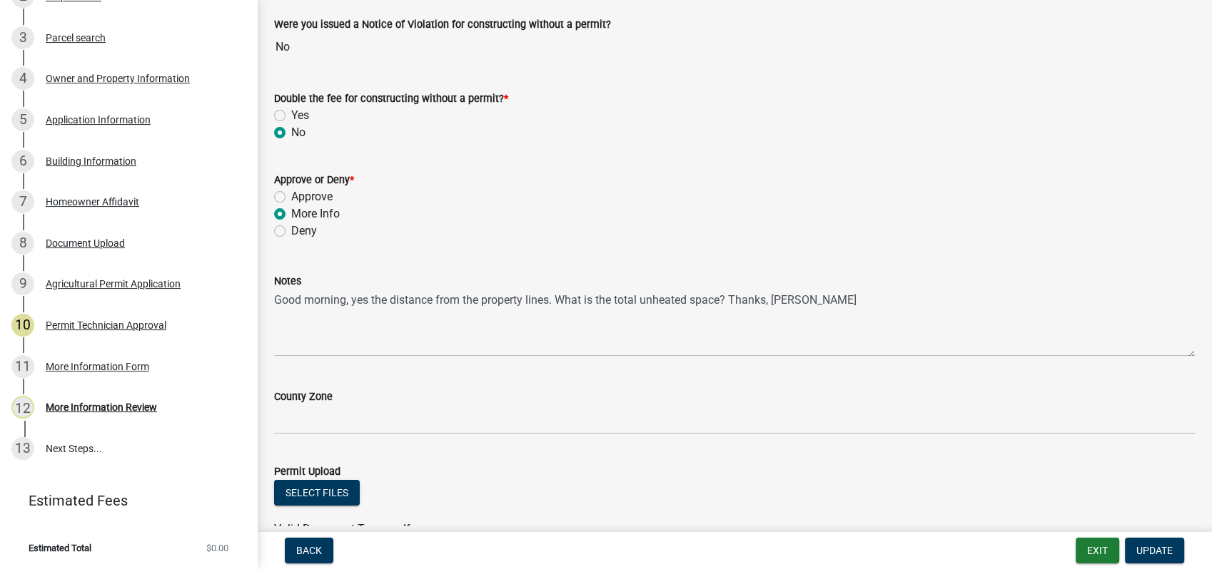
scroll to position [238, 0]
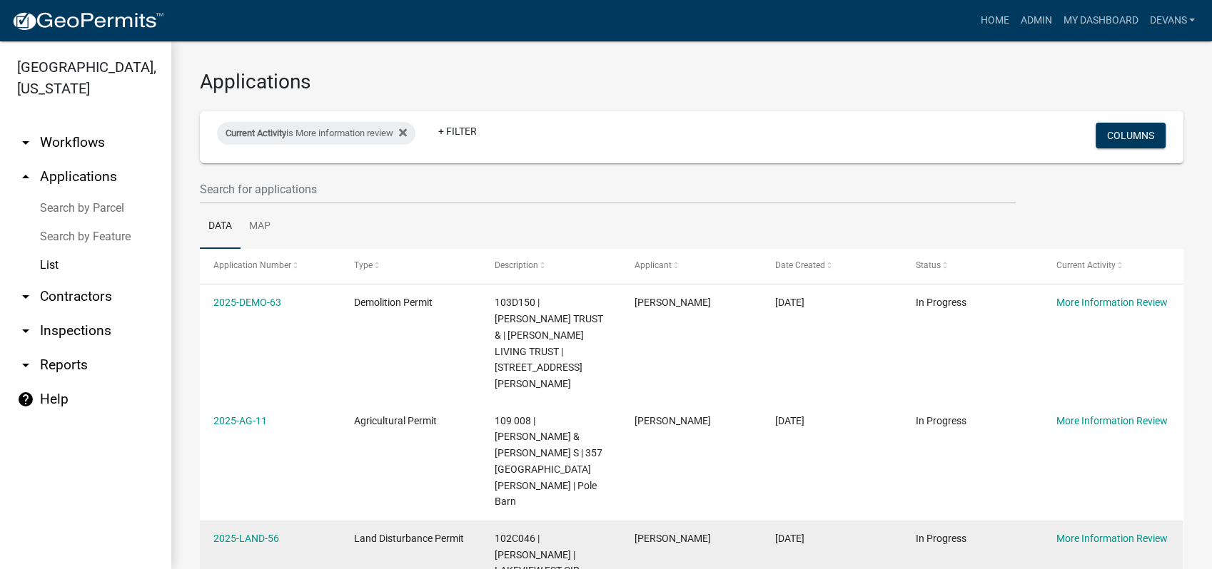
click at [243, 521] on datatable-body-cell "2025-LAND-56" at bounding box center [270, 555] width 141 height 69
click at [240, 533] on link "2025-LAND-56" at bounding box center [246, 538] width 66 height 11
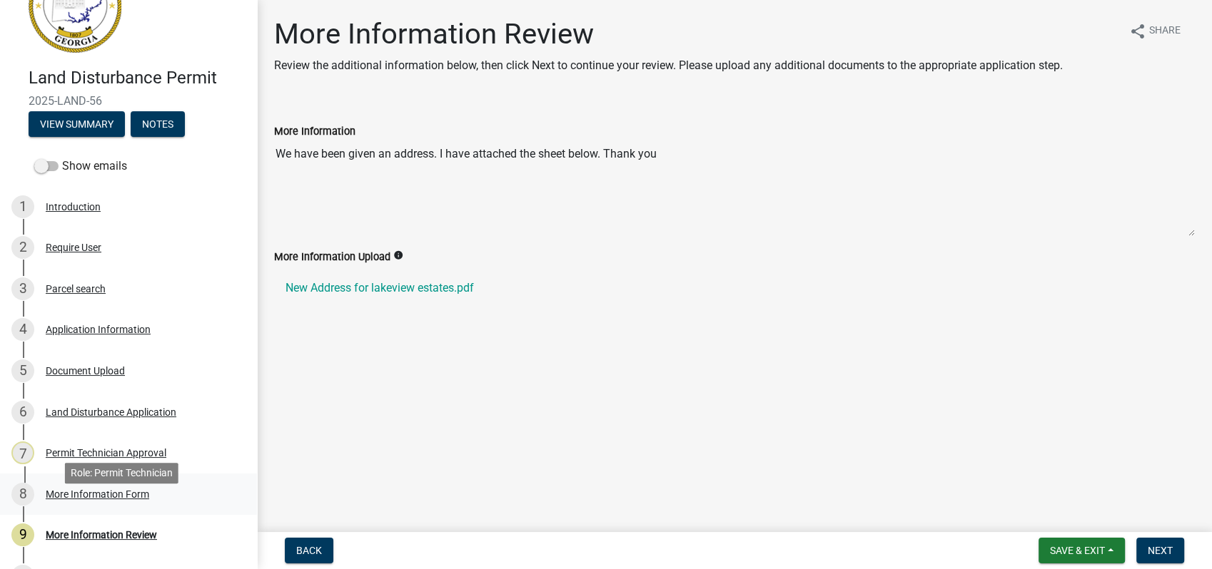
scroll to position [79, 0]
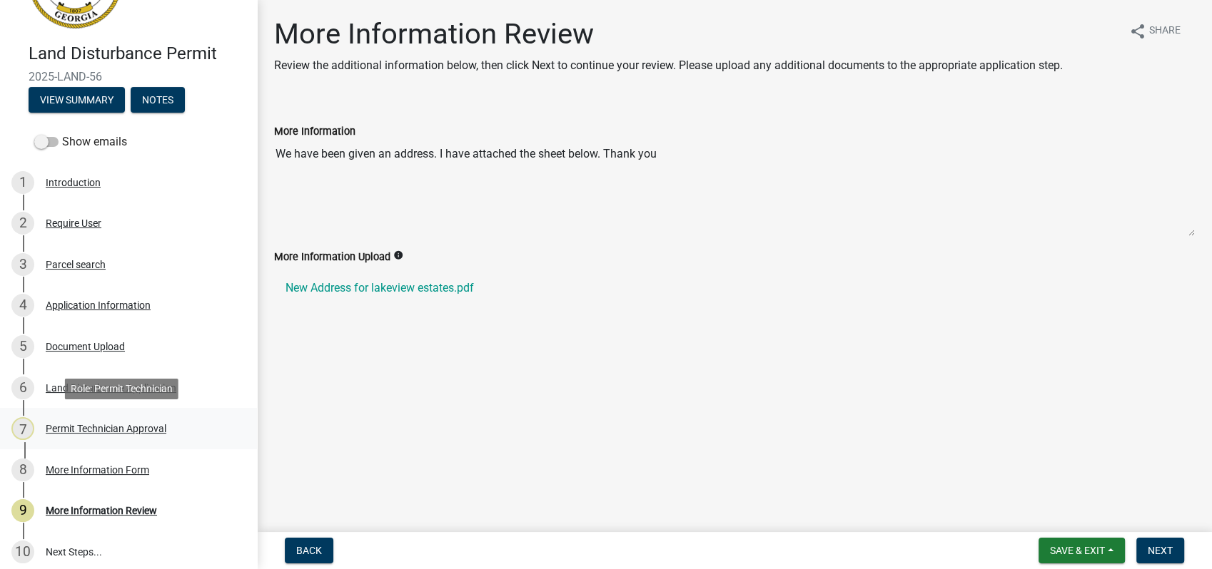
click at [126, 430] on div "Permit Technician Approval" at bounding box center [106, 429] width 121 height 10
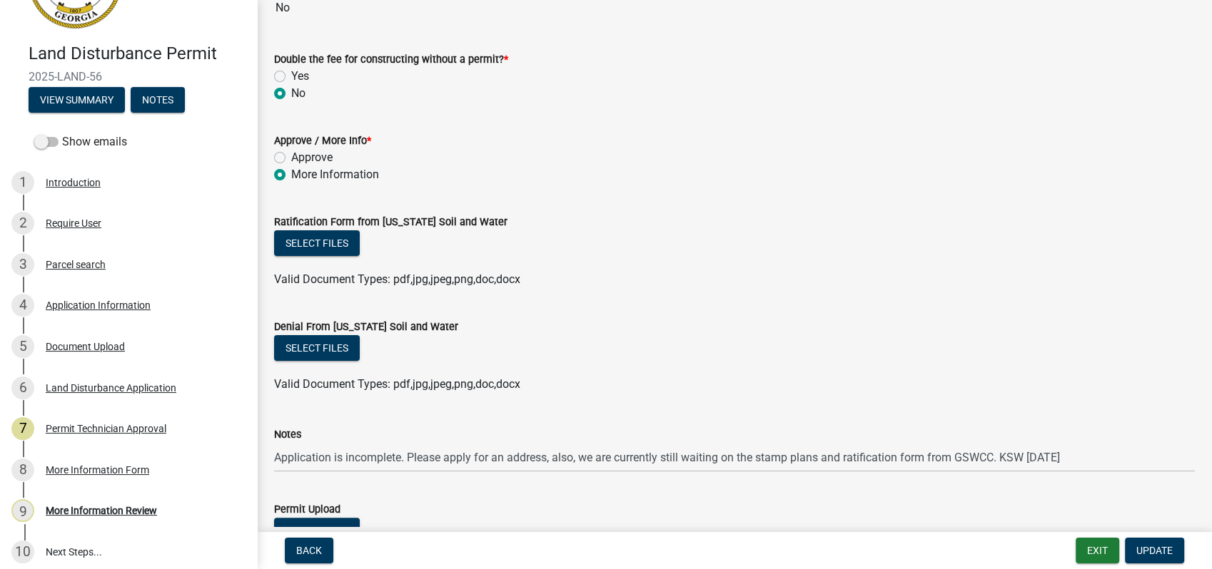
scroll to position [317, 0]
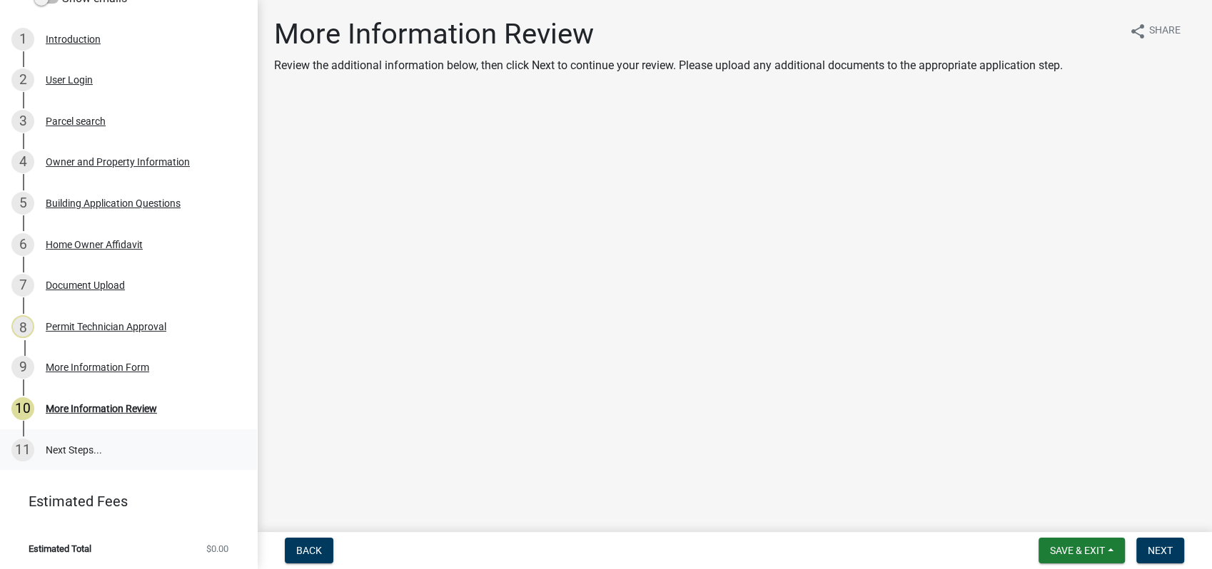
scroll to position [223, 0]
click at [88, 325] on div "Permit Technician Approval" at bounding box center [106, 326] width 121 height 10
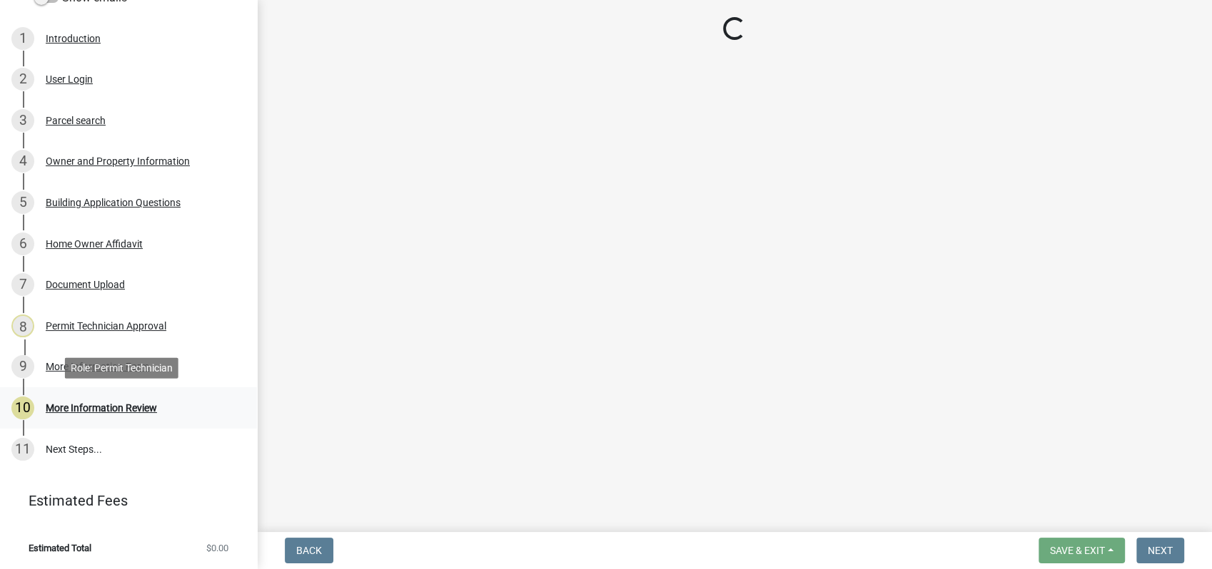
select select "a6b90f04-145f-43dc-a4e6-6d5ec8e28ec9"
select select "83394b22-4a11-496c-8e5c-75ade2e72faf"
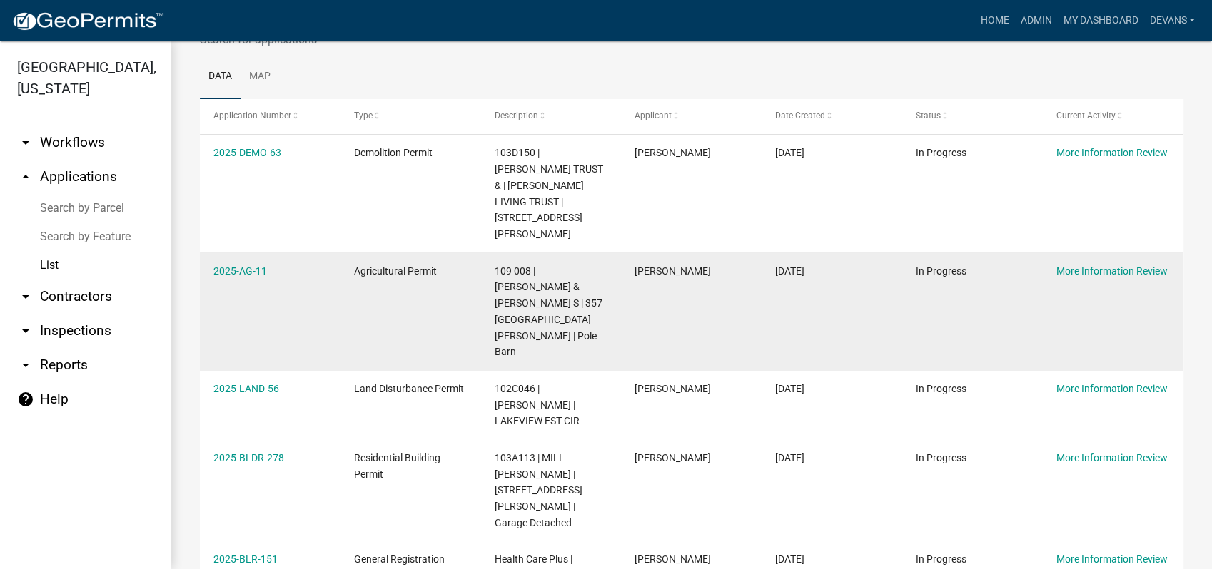
scroll to position [158, 0]
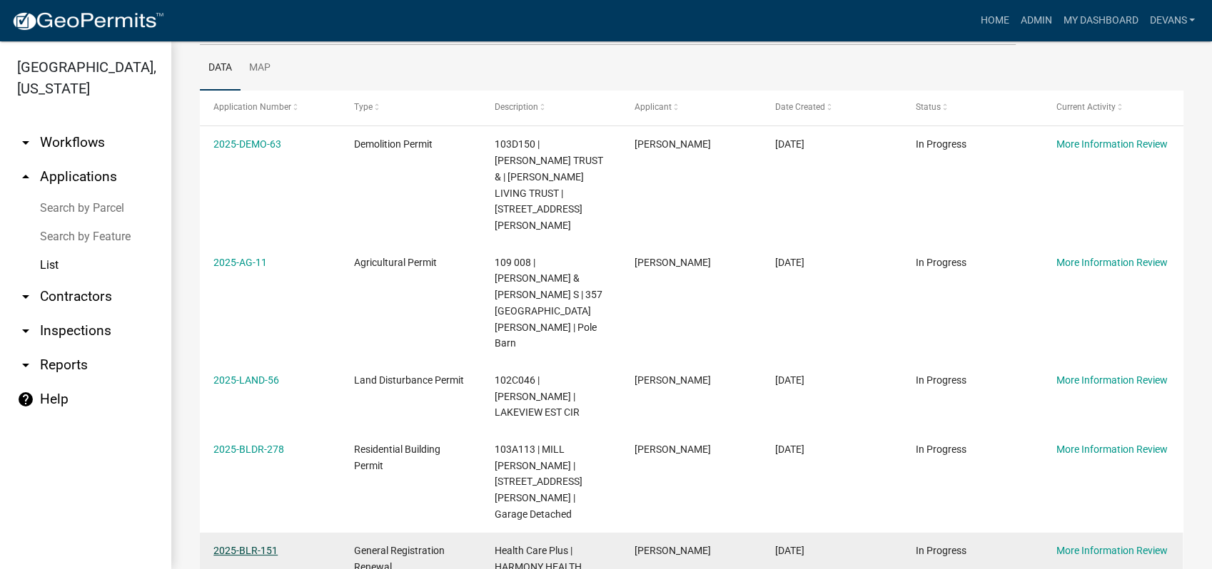
click at [235, 545] on link "2025-BLR-151" at bounding box center [245, 550] width 64 height 11
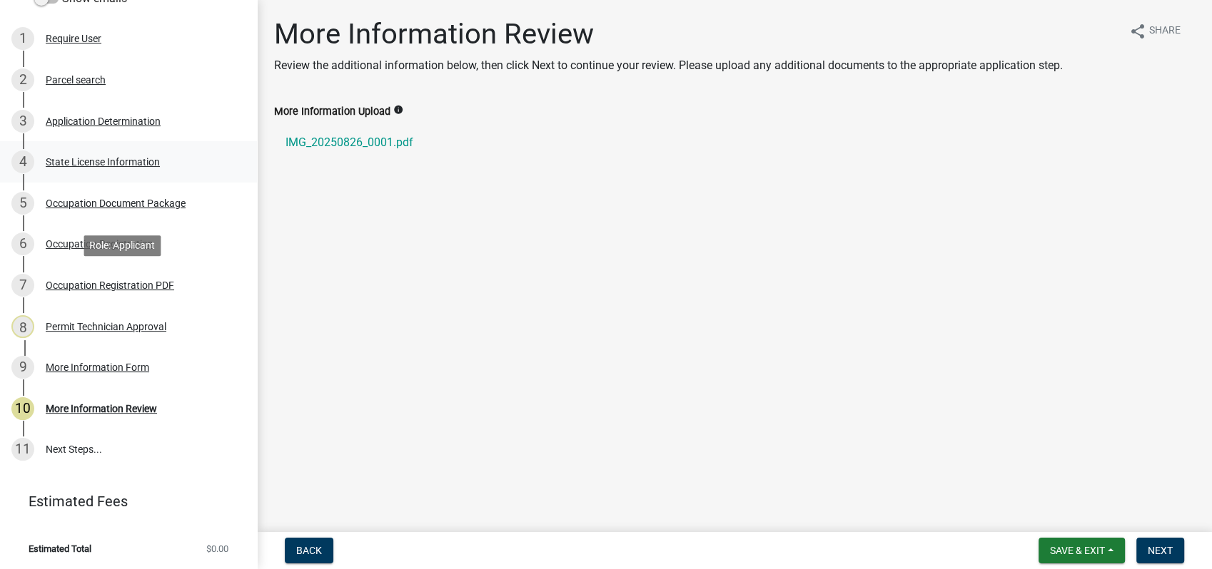
scroll to position [245, 0]
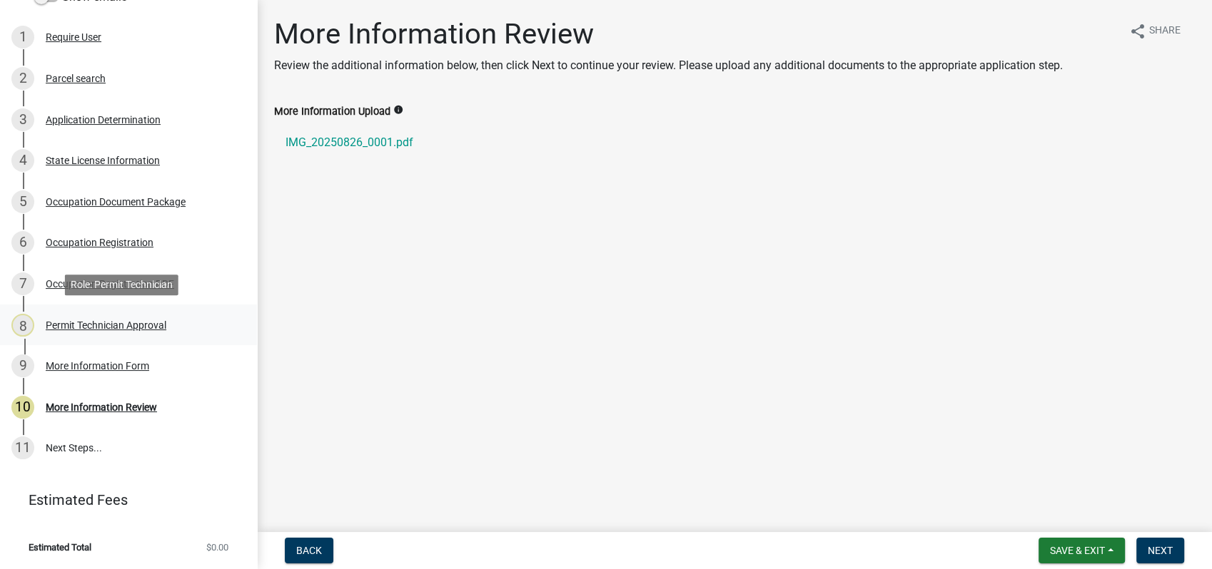
click at [96, 317] on div "8 Permit Technician Approval" at bounding box center [122, 325] width 223 height 23
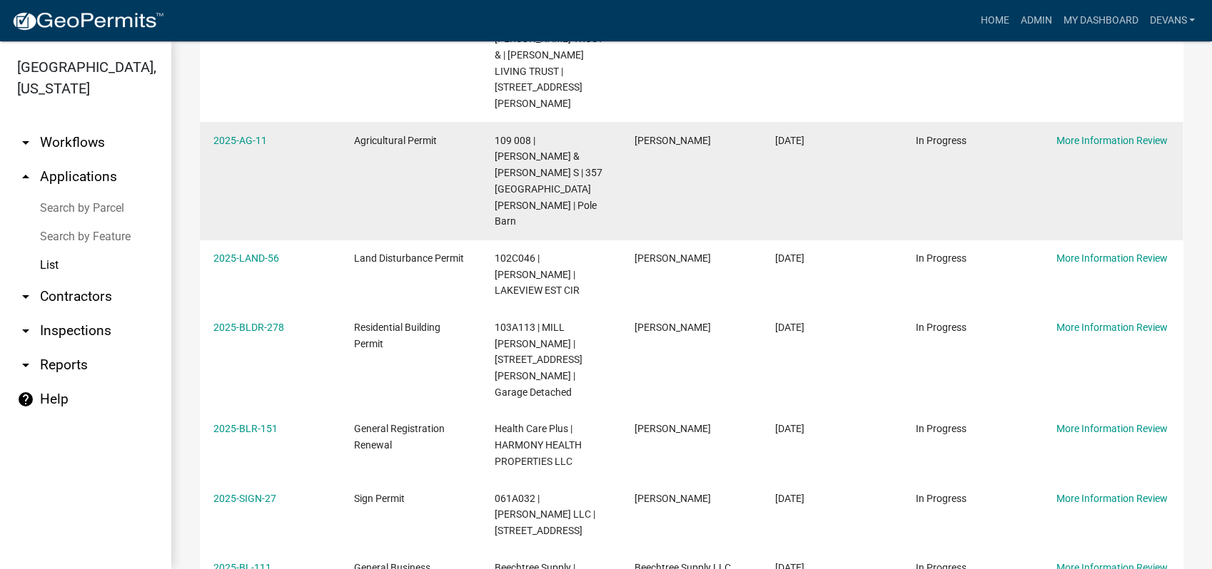
scroll to position [302, 0]
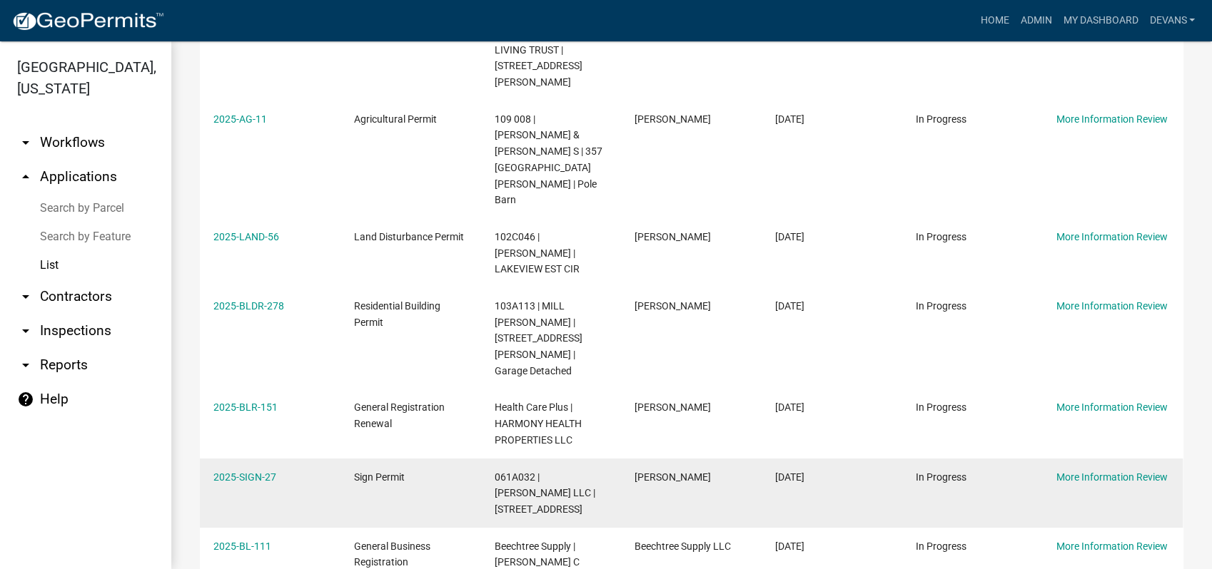
click at [238, 459] on datatable-body-cell "2025-SIGN-27" at bounding box center [270, 493] width 141 height 69
click at [247, 472] on link "2025-SIGN-27" at bounding box center [244, 477] width 63 height 11
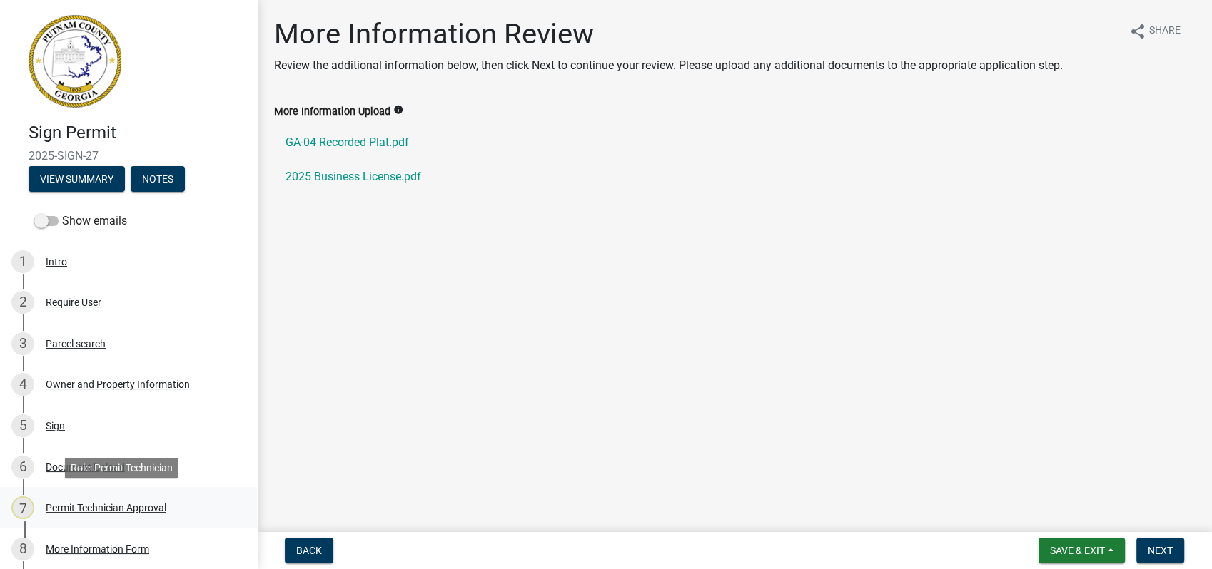
click at [111, 503] on div "Permit Technician Approval" at bounding box center [106, 508] width 121 height 10
